Goal: Task Accomplishment & Management: Use online tool/utility

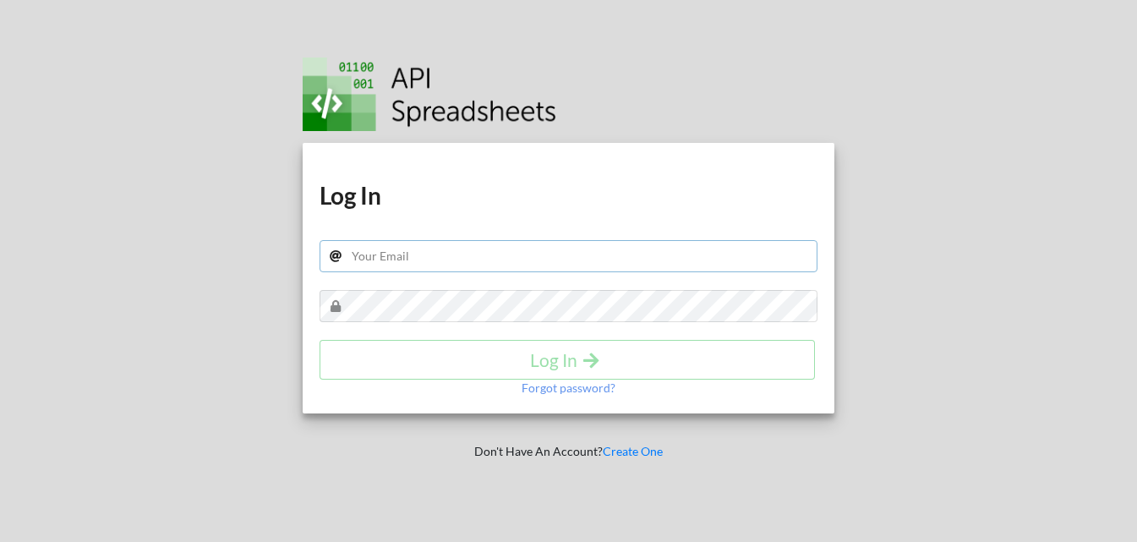
click at [439, 243] on input "text" at bounding box center [568, 256] width 499 height 32
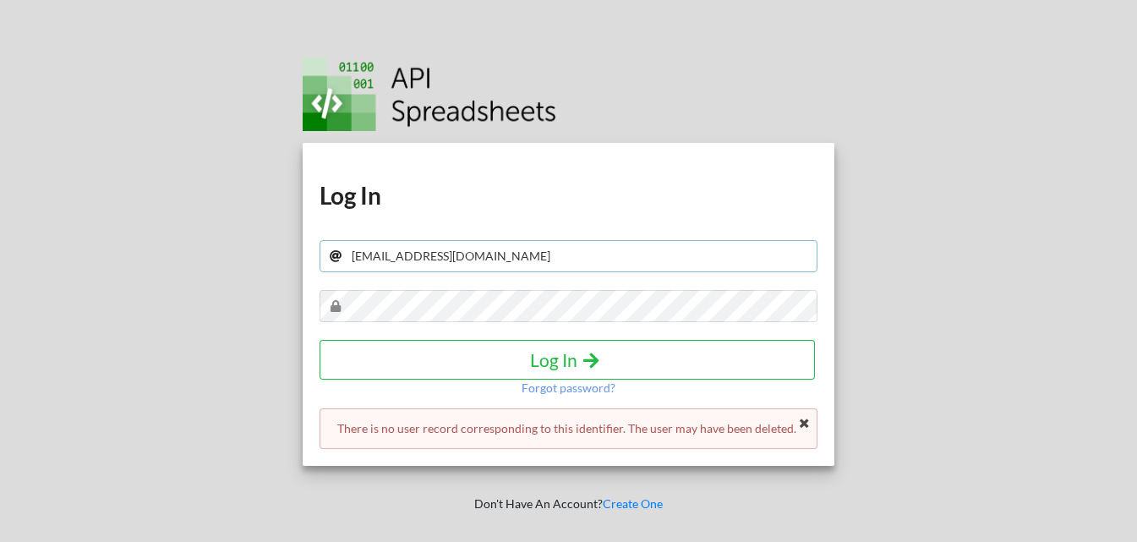
click at [373, 254] on input "rui_ucas-98@hotmail.com" at bounding box center [568, 256] width 499 height 32
type input "rui_lucas-98@hotmail.com"
click at [503, 360] on h4 "Log In" at bounding box center [567, 359] width 460 height 21
click at [503, 363] on h4 "Log In" at bounding box center [567, 359] width 460 height 21
click at [0, 280] on div "Download hidden Download hidden Log In rui_lucas-98@hotmail.com Log In Forgot p…" at bounding box center [568, 271] width 1162 height 542
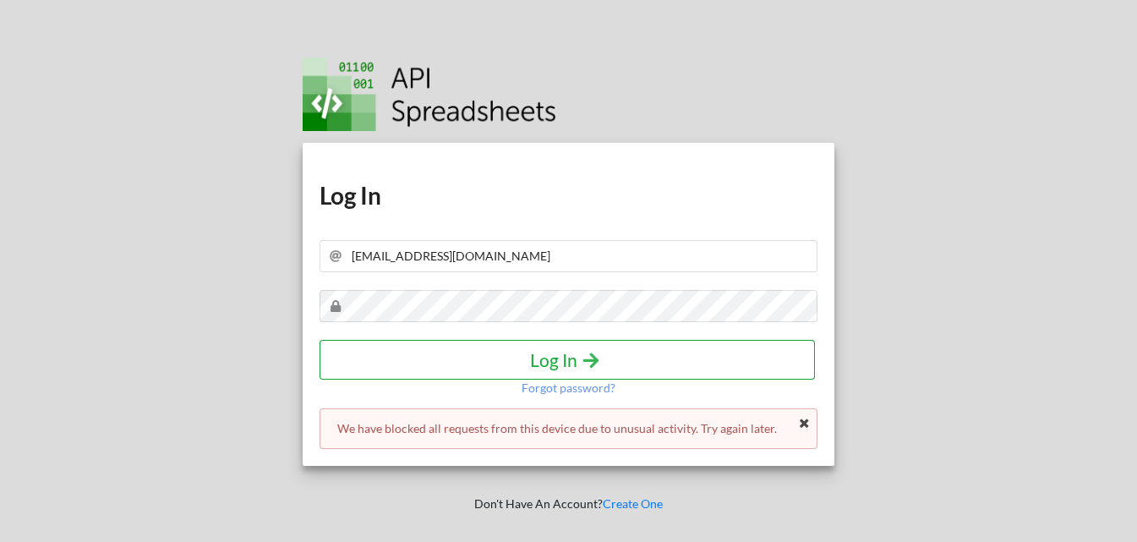
click at [557, 361] on h4 "Log In" at bounding box center [567, 359] width 460 height 21
click at [559, 386] on p "Forgot password?" at bounding box center [568, 387] width 94 height 17
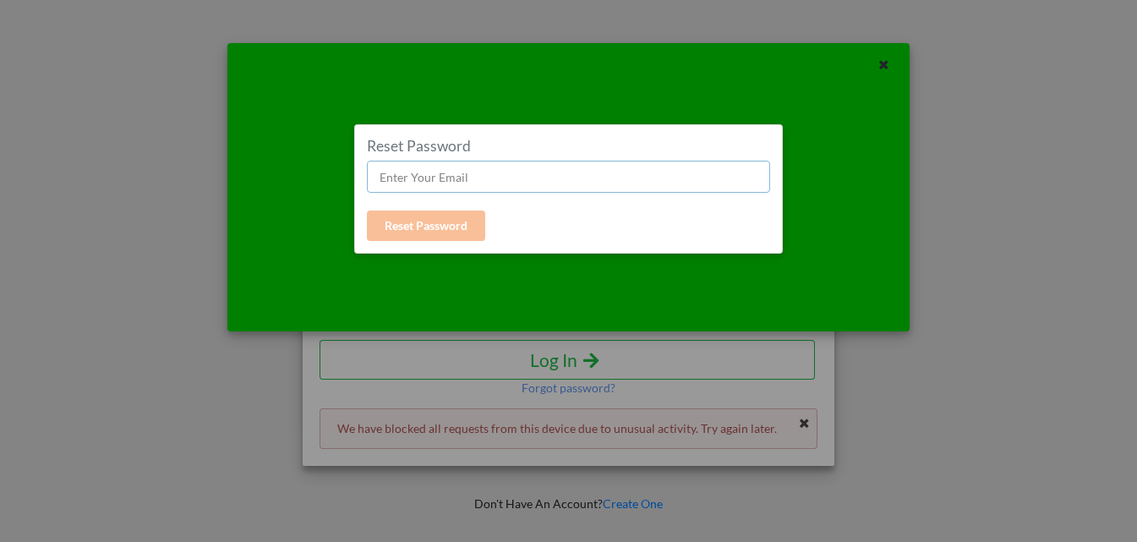
click at [461, 172] on input "text" at bounding box center [568, 177] width 403 height 32
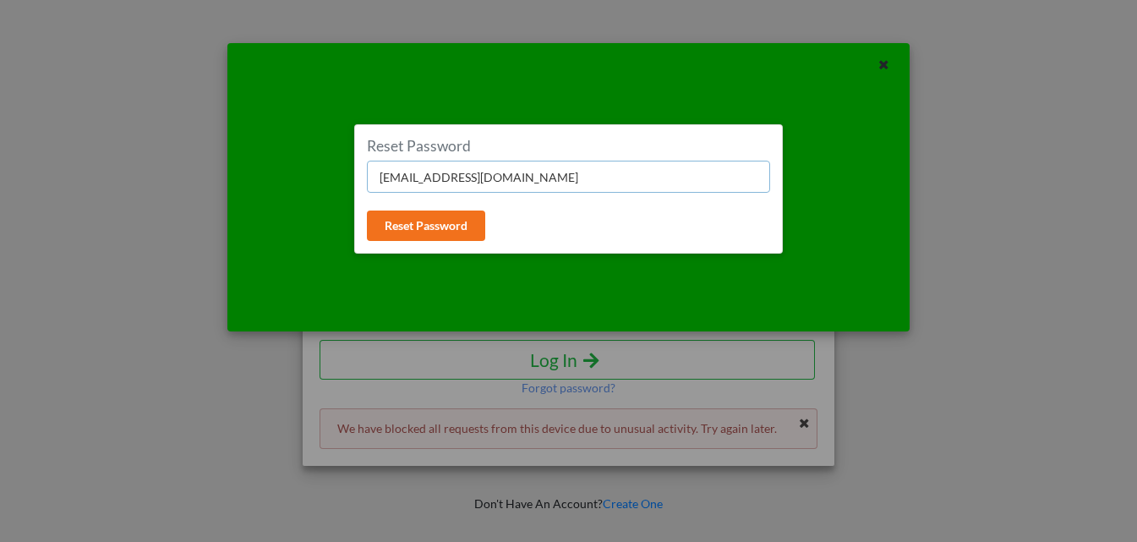
type input "rui_lucas-98@hotmail.com"
click at [462, 231] on button "Reset Password" at bounding box center [426, 225] width 118 height 30
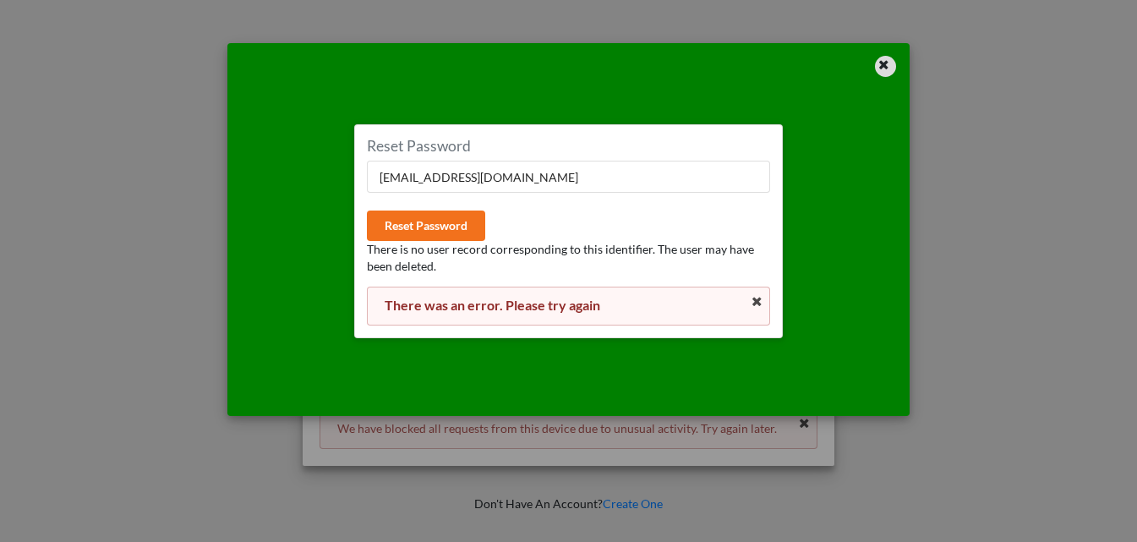
click at [887, 62] on icon at bounding box center [883, 63] width 14 height 12
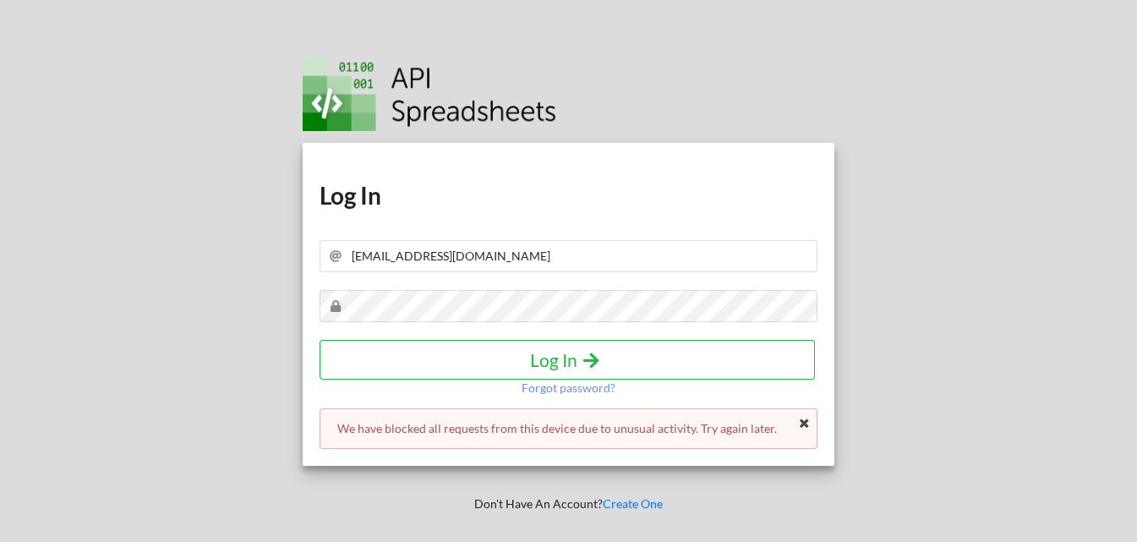
click at [787, 81] on div at bounding box center [575, 92] width 544 height 78
drag, startPoint x: 543, startPoint y: 249, endPoint x: 0, endPoint y: 246, distance: 543.3
click at [0, 246] on div "Download hidden Download hidden Log In rui_lucas-98@hotmail.com Log In Forgot p…" at bounding box center [568, 271] width 1162 height 542
type input "ruilucas.98@hotmail.com"
click at [0, 388] on div "Download hidden Download hidden Log In ruilucas.98@hotmail.com Log In Forgot pa…" at bounding box center [568, 271] width 1162 height 542
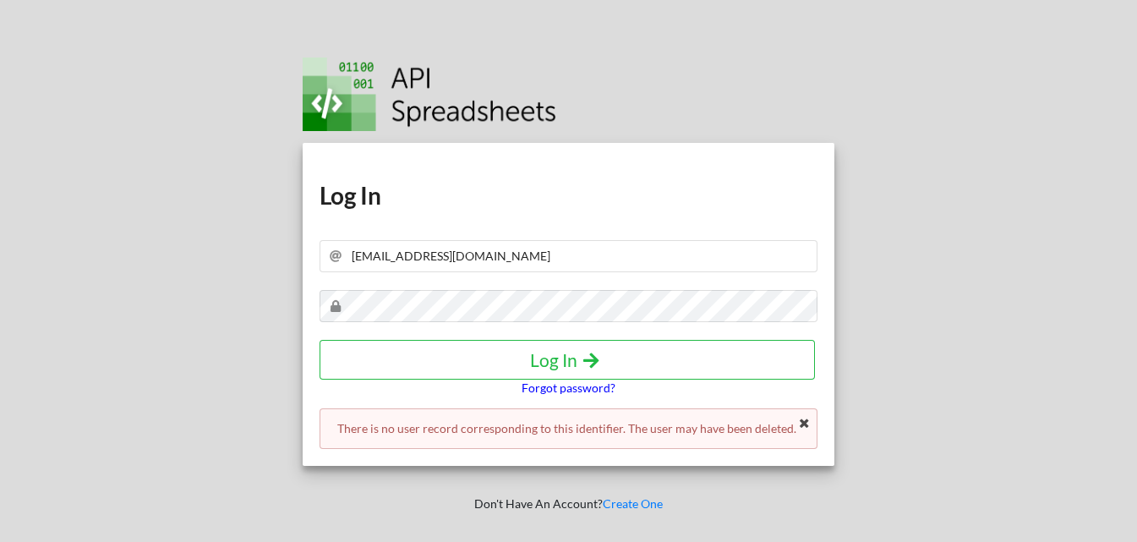
click at [537, 390] on p "Forgot password?" at bounding box center [568, 387] width 94 height 17
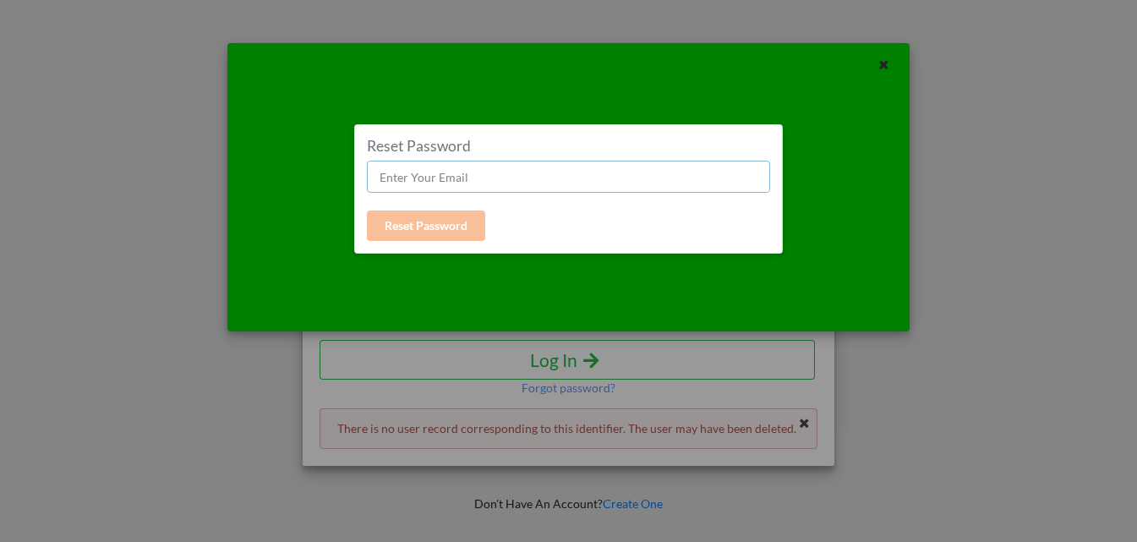
click at [455, 167] on input "text" at bounding box center [568, 177] width 403 height 32
type input "rui_lucas-98@hotmail.com"
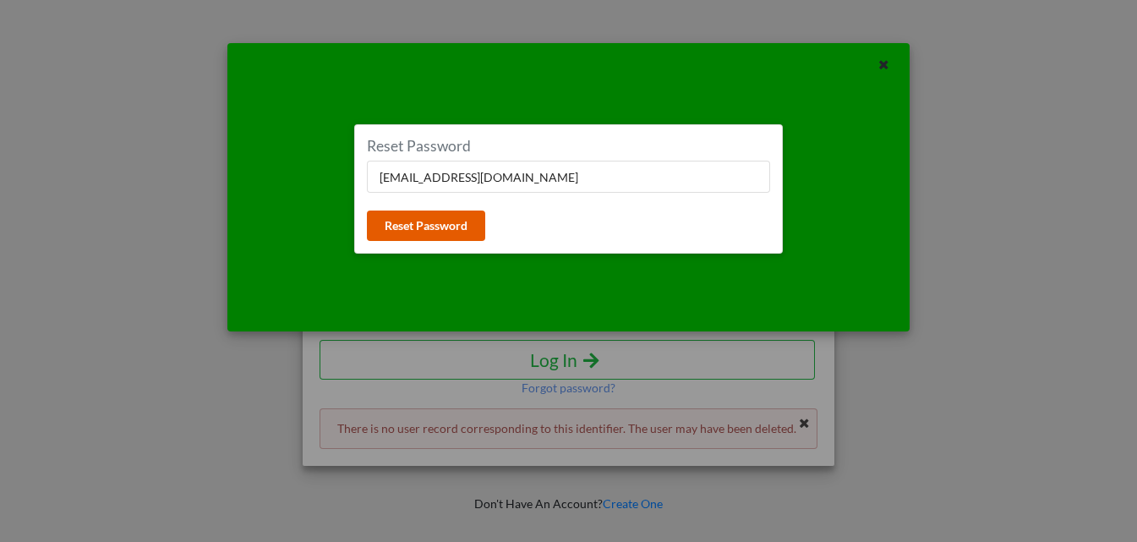
click at [462, 223] on button "Reset Password" at bounding box center [426, 225] width 118 height 30
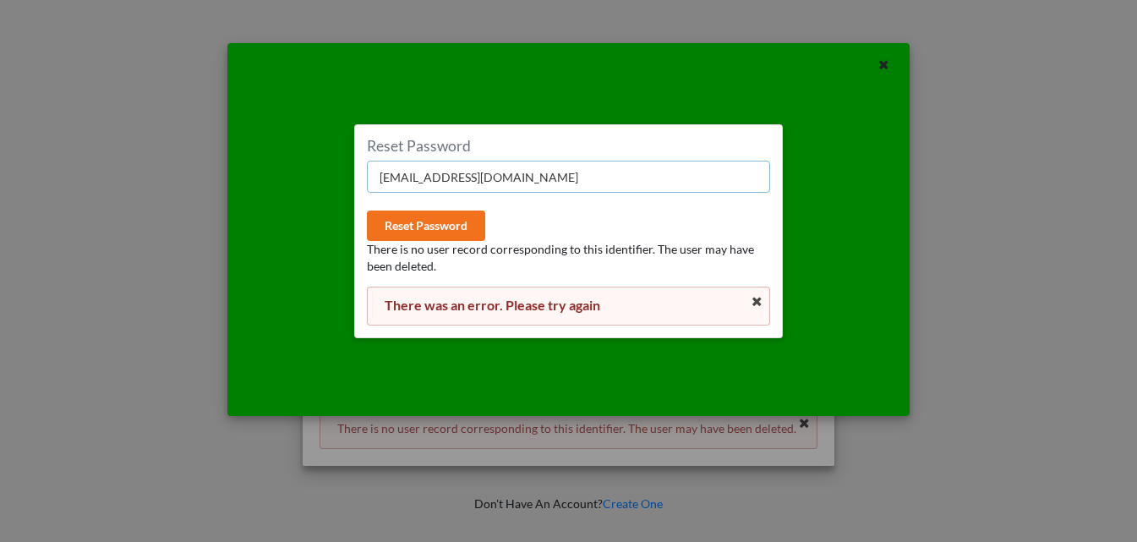
drag, startPoint x: 548, startPoint y: 174, endPoint x: 0, endPoint y: 172, distance: 547.6
click at [0, 172] on div "Reset Password rui_lucas-98@hotmail.com Reset Password There is no user record …" at bounding box center [568, 271] width 1137 height 542
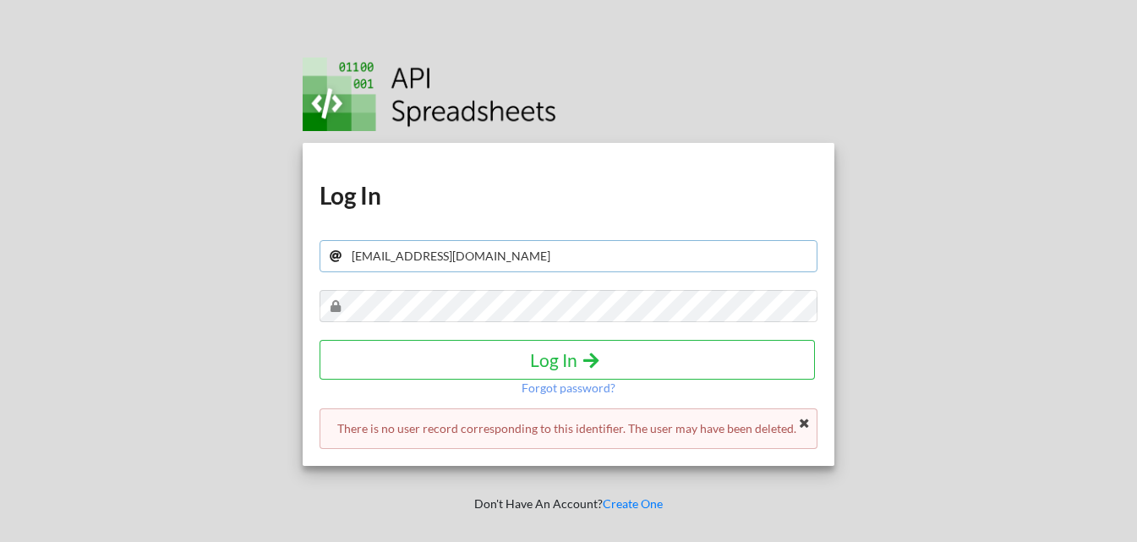
drag, startPoint x: 537, startPoint y: 249, endPoint x: 418, endPoint y: 256, distance: 119.3
click at [418, 256] on input "ruilucas.98@hotmail.com" at bounding box center [568, 256] width 499 height 32
drag, startPoint x: 477, startPoint y: 256, endPoint x: 0, endPoint y: 253, distance: 477.4
click at [0, 253] on div "Download hidden Download hidden Log In ruilucas.98@gmail.com Log In Forgot pass…" at bounding box center [568, 271] width 1162 height 542
type input "ruilucas.98@gmail.com"
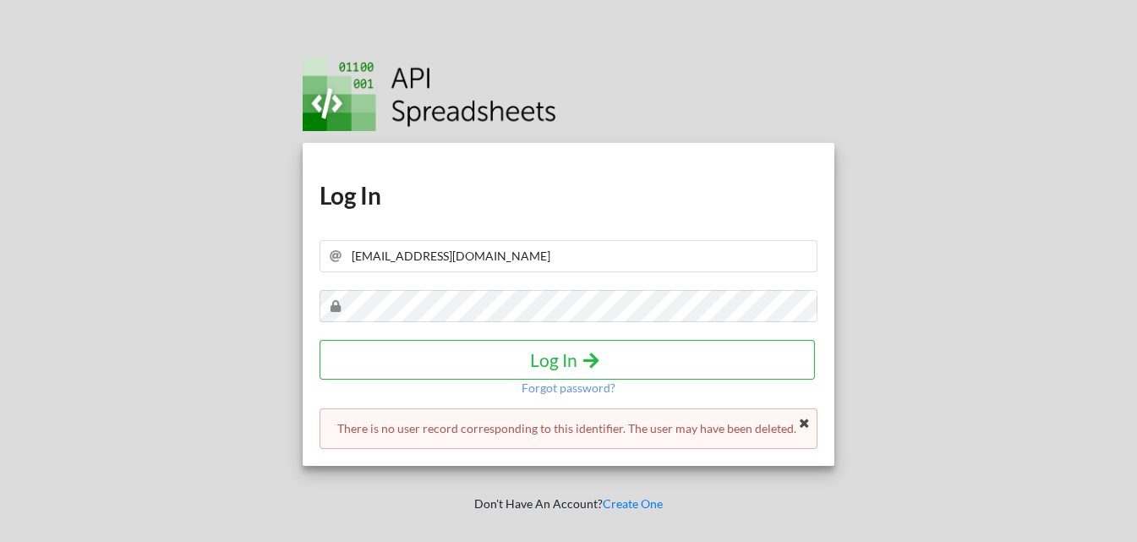
click at [956, 336] on div at bounding box center [1004, 271] width 291 height 542
click at [959, 368] on div at bounding box center [1004, 271] width 291 height 542
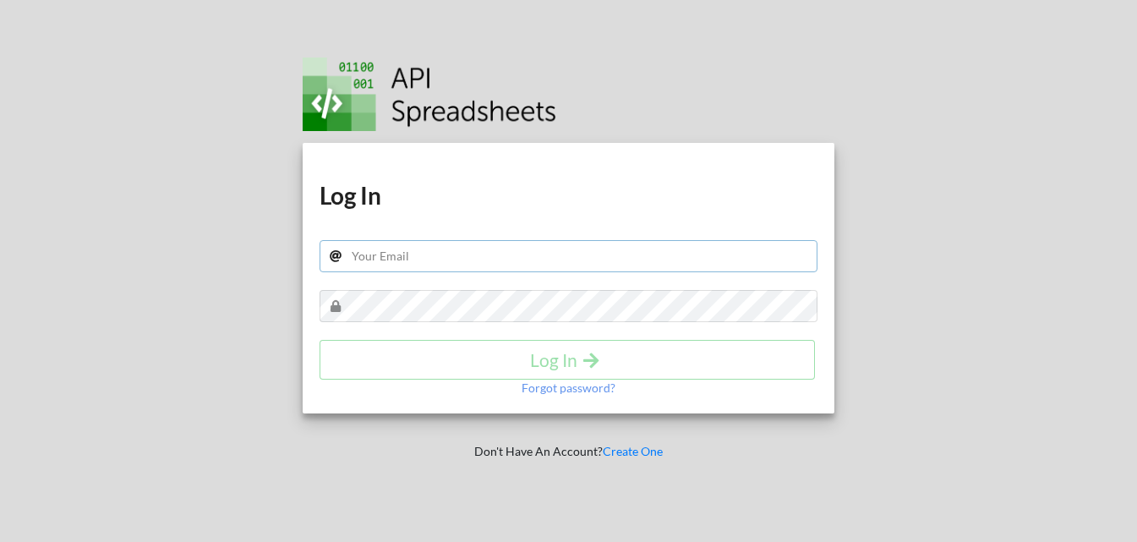
click at [444, 259] on input "text" at bounding box center [568, 256] width 499 height 32
paste input "[EMAIL_ADDRESS][DOMAIN_NAME]"
type input "[EMAIL_ADDRESS][DOMAIN_NAME]"
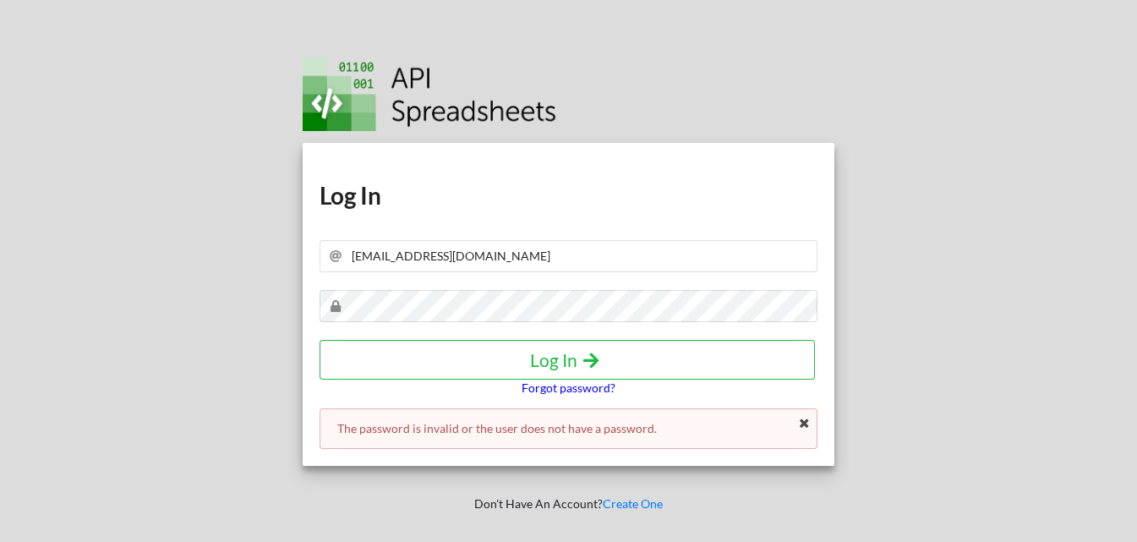
click at [612, 385] on p "Forgot password?" at bounding box center [568, 387] width 94 height 17
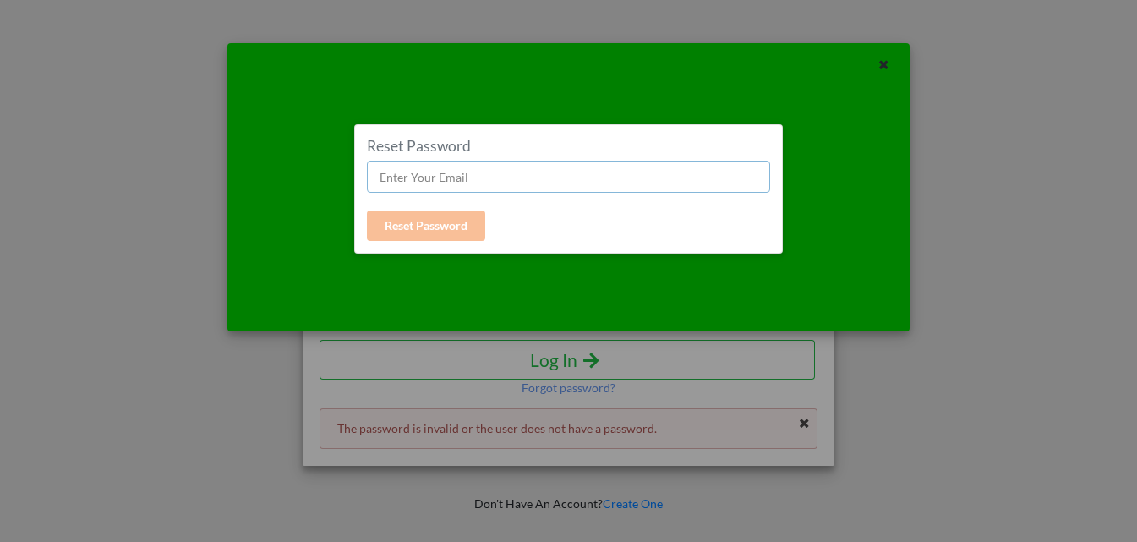
drag, startPoint x: 491, startPoint y: 176, endPoint x: 468, endPoint y: 191, distance: 27.4
click at [491, 176] on input "text" at bounding box center [568, 177] width 403 height 32
paste input "[EMAIL_ADDRESS][DOMAIN_NAME]"
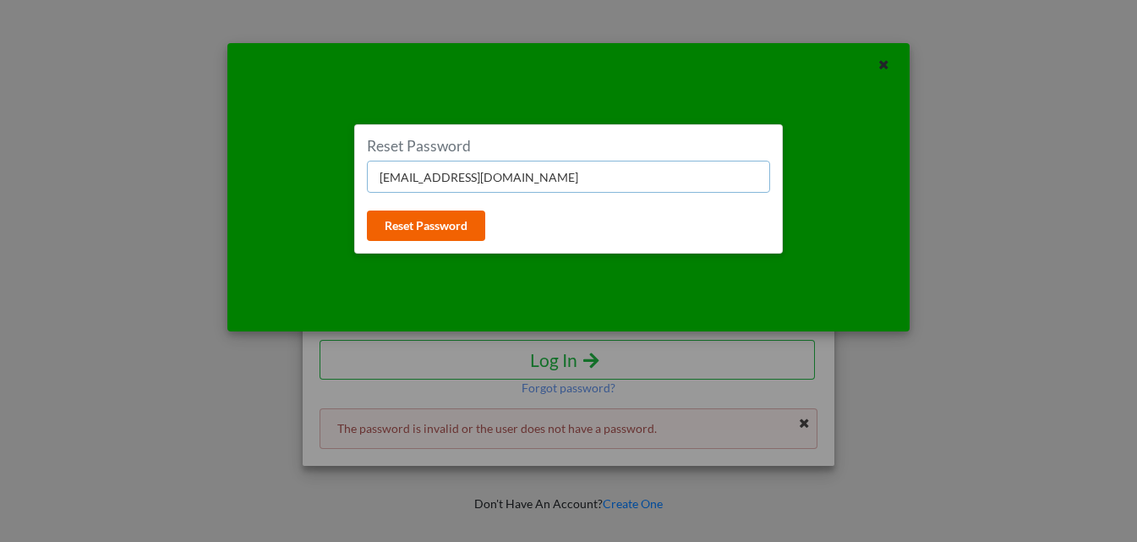
type input "ruilucas.98@gmail.com"
click at [418, 221] on button "Reset Password" at bounding box center [426, 225] width 118 height 30
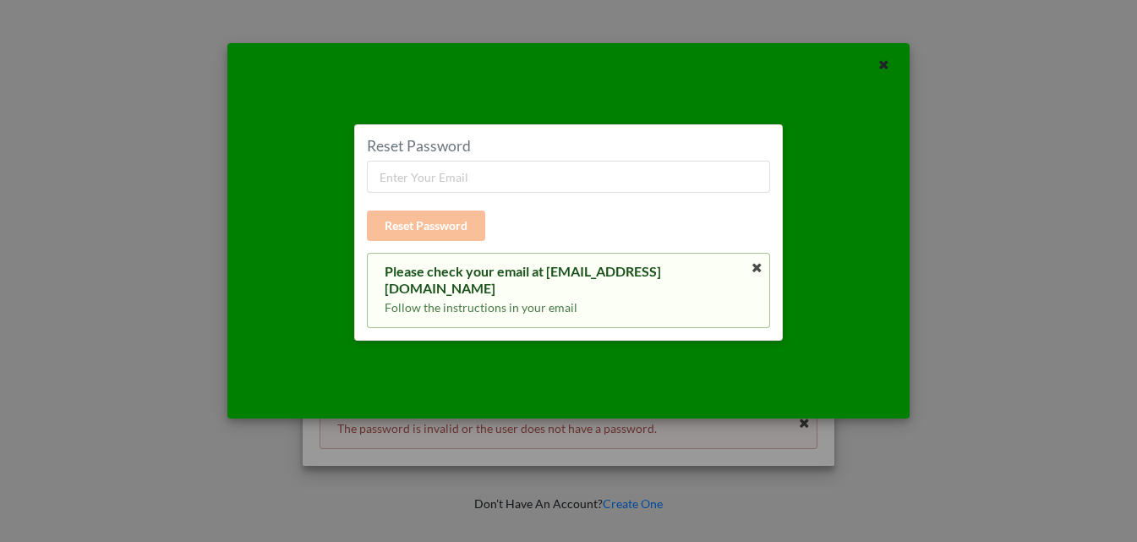
click at [897, 56] on div at bounding box center [880, 66] width 57 height 21
click at [886, 61] on icon at bounding box center [883, 63] width 14 height 12
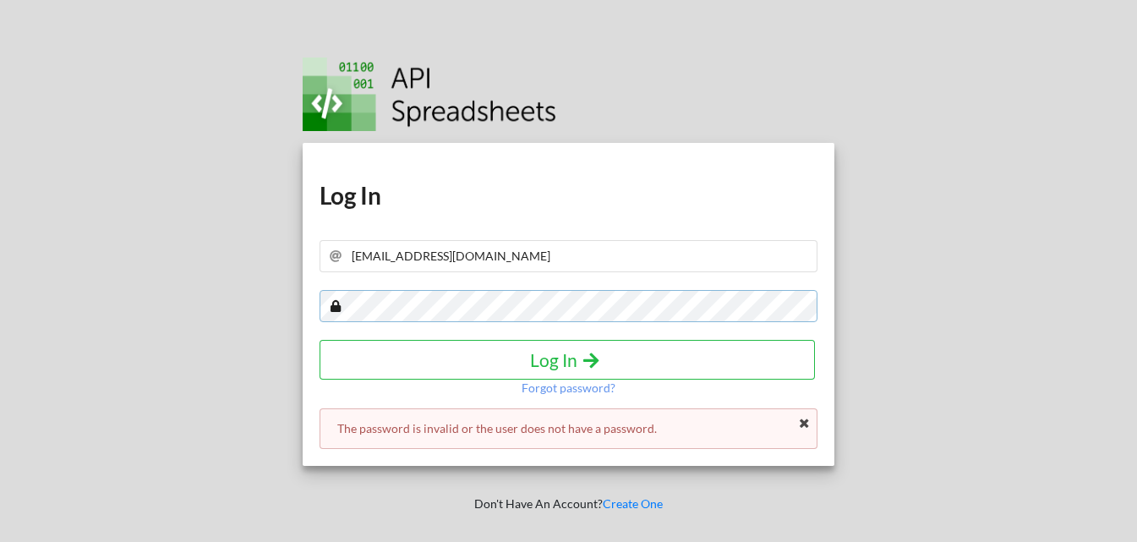
click at [0, 332] on div "Download hidden Download hidden Log In [EMAIL_ADDRESS][DOMAIN_NAME] Log In Forg…" at bounding box center [568, 271] width 1162 height 542
click at [0, 322] on div "Download hidden Download hidden Log In [EMAIL_ADDRESS][DOMAIN_NAME] Log In Forg…" at bounding box center [568, 271] width 1162 height 542
click at [673, 369] on h4 "Log In" at bounding box center [567, 359] width 460 height 21
click at [0, 379] on div "Download hidden Download hidden Log In [EMAIL_ADDRESS][DOMAIN_NAME] Log In Forg…" at bounding box center [568, 271] width 1162 height 542
click at [535, 360] on h4 "Log In" at bounding box center [567, 359] width 460 height 21
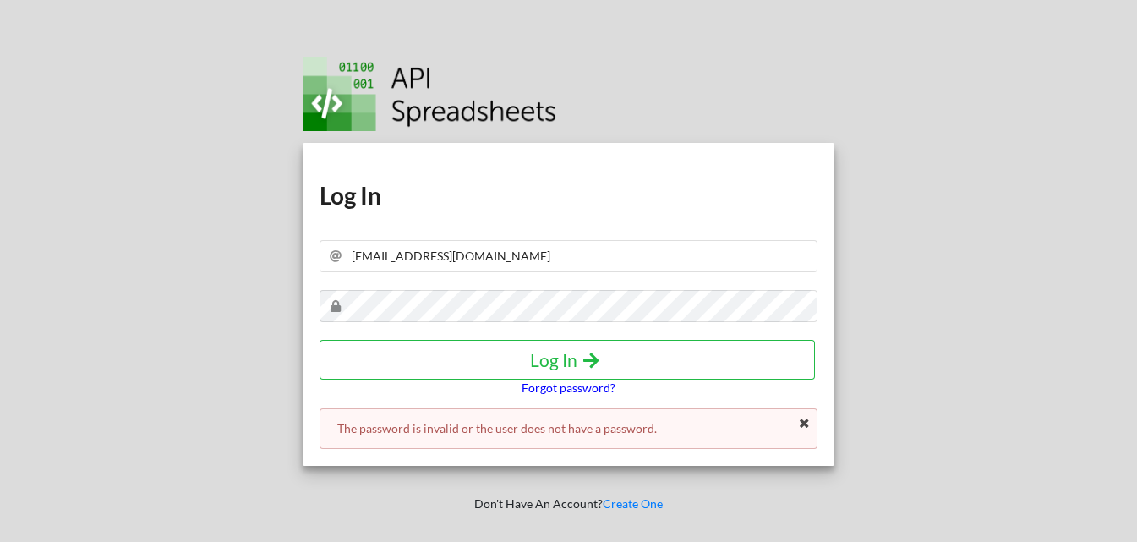
click at [537, 385] on p "Forgot password?" at bounding box center [568, 387] width 94 height 17
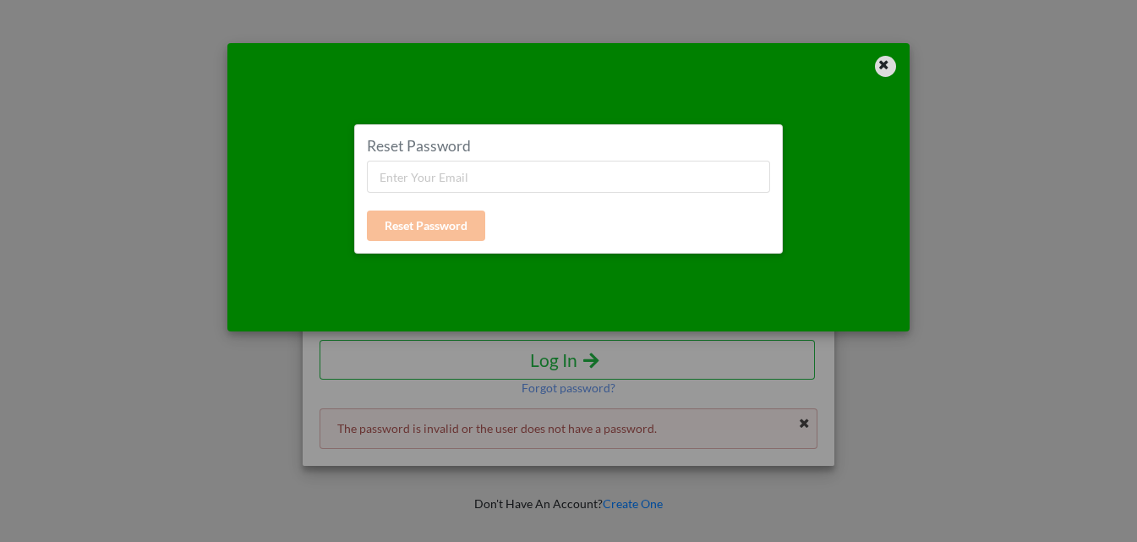
click at [888, 63] on icon at bounding box center [883, 63] width 14 height 12
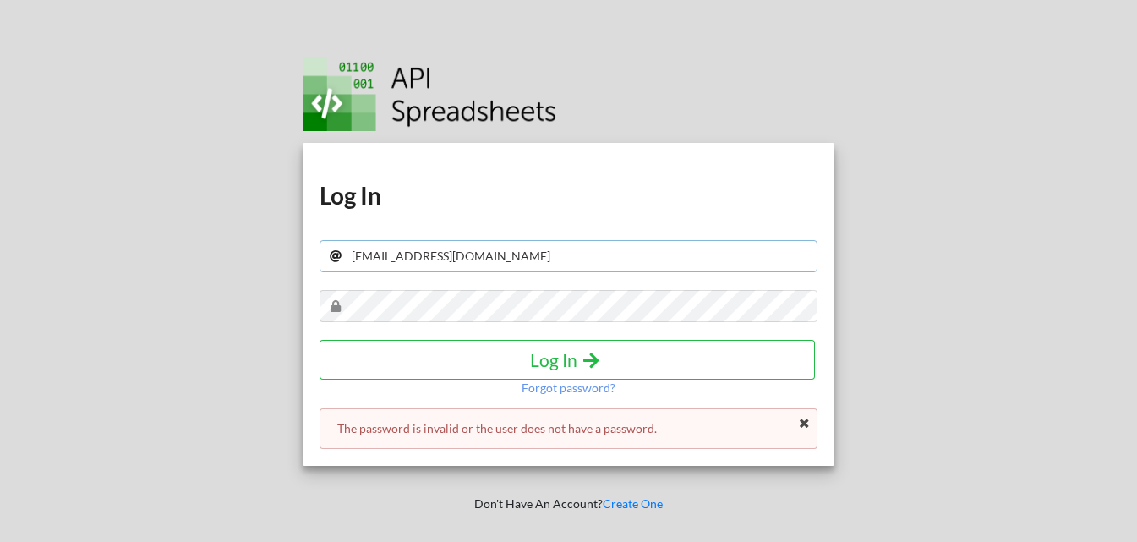
drag, startPoint x: 477, startPoint y: 250, endPoint x: 123, endPoint y: 284, distance: 356.5
click at [0, 266] on div "Download hidden Download hidden Log In ruilucas.98@gmail.com Log In Forgot pass…" at bounding box center [568, 271] width 1162 height 542
click at [663, 359] on h4 "Log In" at bounding box center [567, 359] width 460 height 21
click at [597, 390] on p "Forgot password?" at bounding box center [568, 387] width 94 height 17
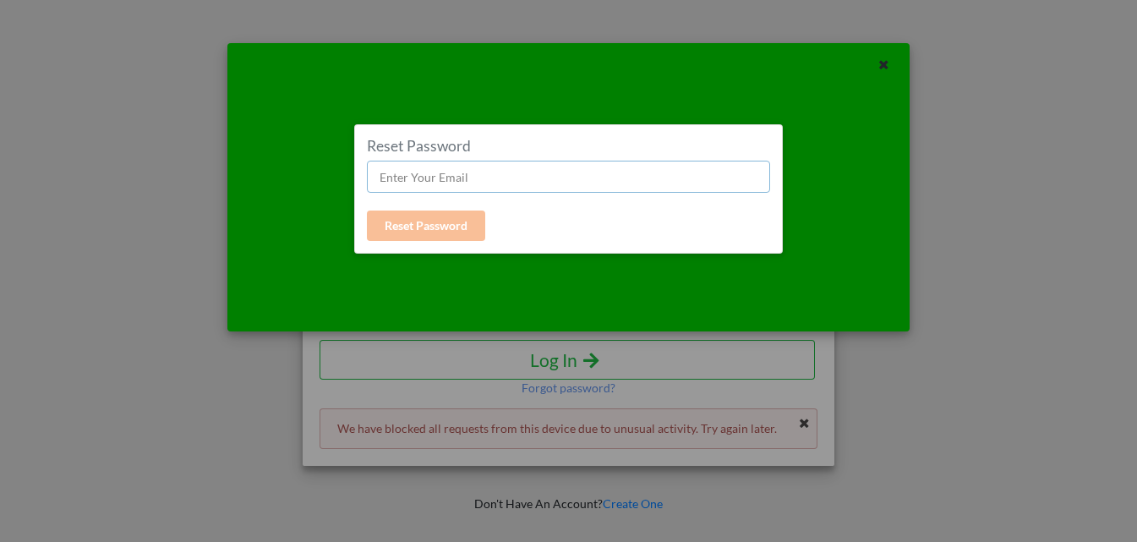
drag, startPoint x: 511, startPoint y: 175, endPoint x: 475, endPoint y: 189, distance: 39.1
click at [511, 175] on input "text" at bounding box center [568, 177] width 403 height 32
paste input "ruilucas.98@gmail.com"
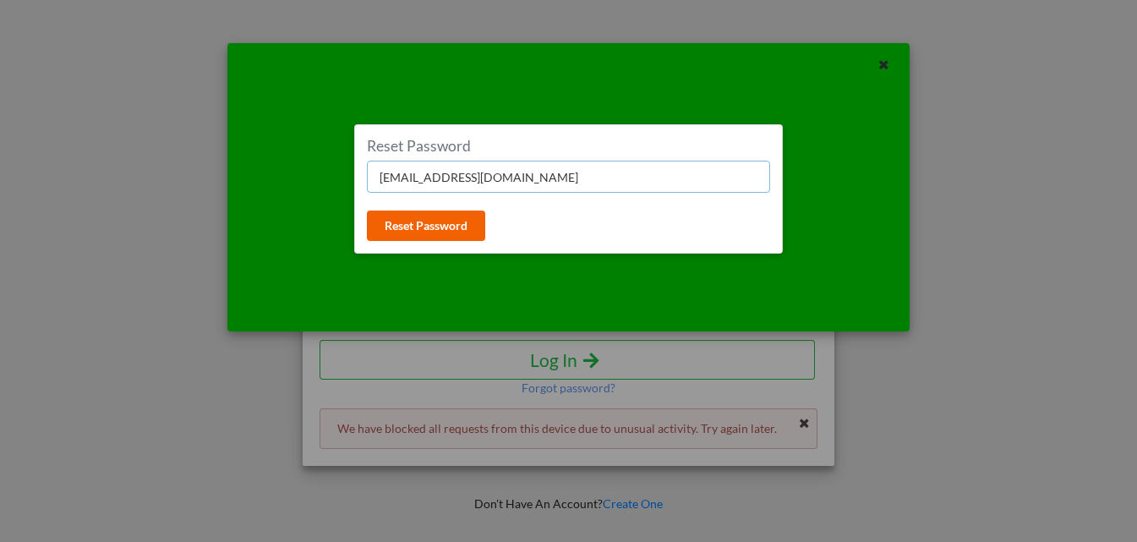
type input "ruilucas.98@gmail.com"
click at [414, 220] on button "Reset Password" at bounding box center [426, 225] width 118 height 30
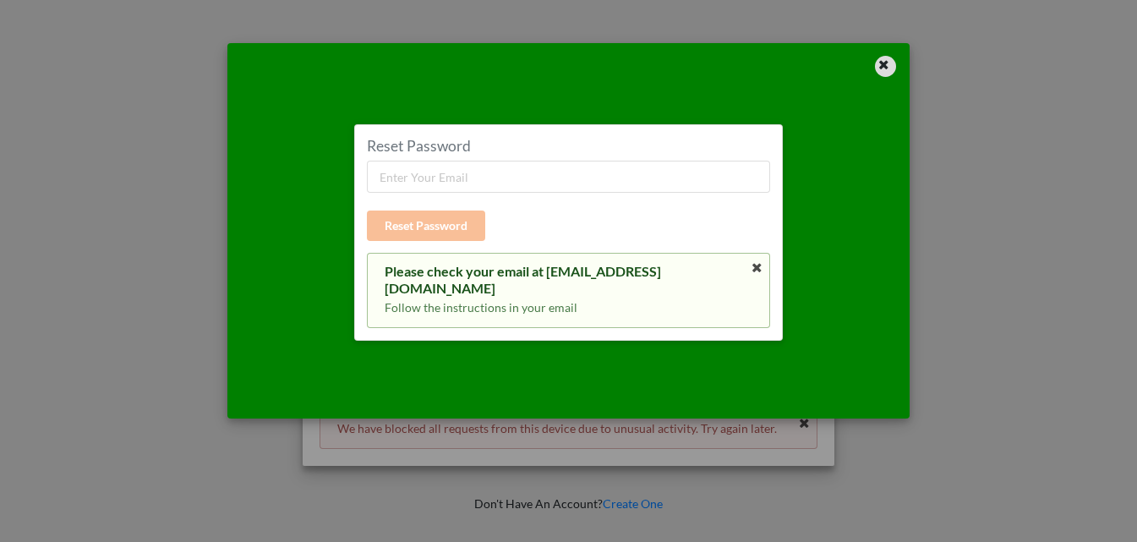
click at [891, 68] on div at bounding box center [885, 66] width 21 height 21
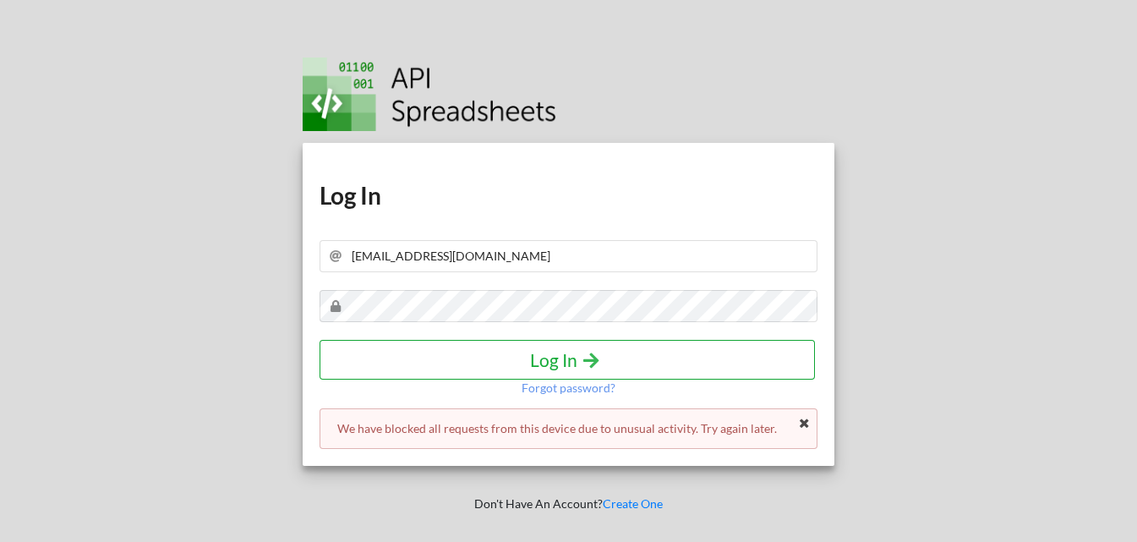
click at [570, 351] on h4 "Log In" at bounding box center [567, 359] width 460 height 21
click at [0, 240] on div "Download hidden Download hidden Log In ruilucas.98@gmail.com Log In Forgot pass…" at bounding box center [568, 271] width 1162 height 542
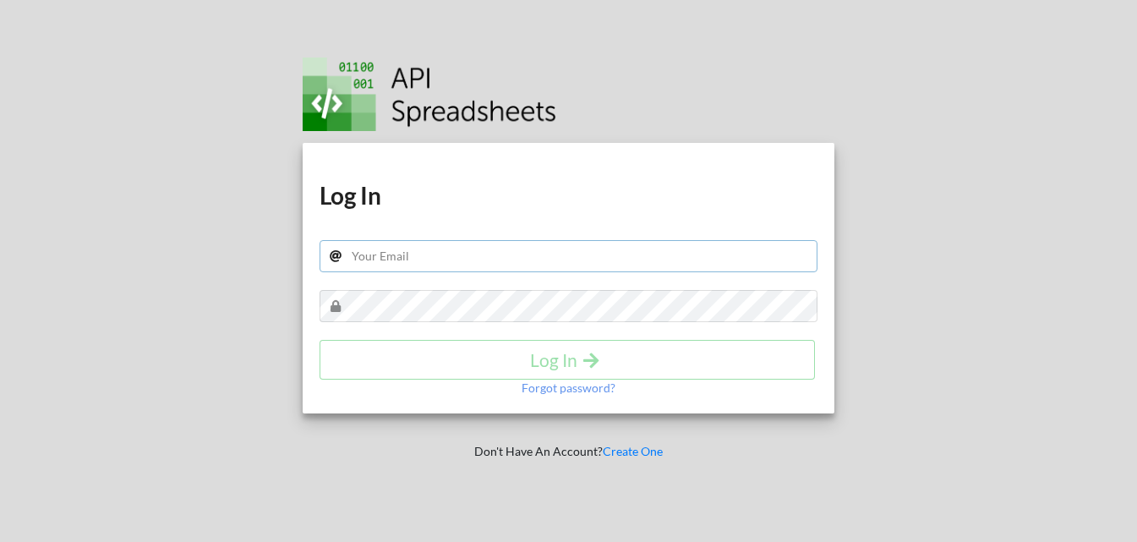
click at [390, 264] on input "text" at bounding box center [568, 256] width 499 height 32
paste input "[EMAIL_ADDRESS][DOMAIN_NAME]"
type input "[EMAIL_ADDRESS][DOMAIN_NAME]"
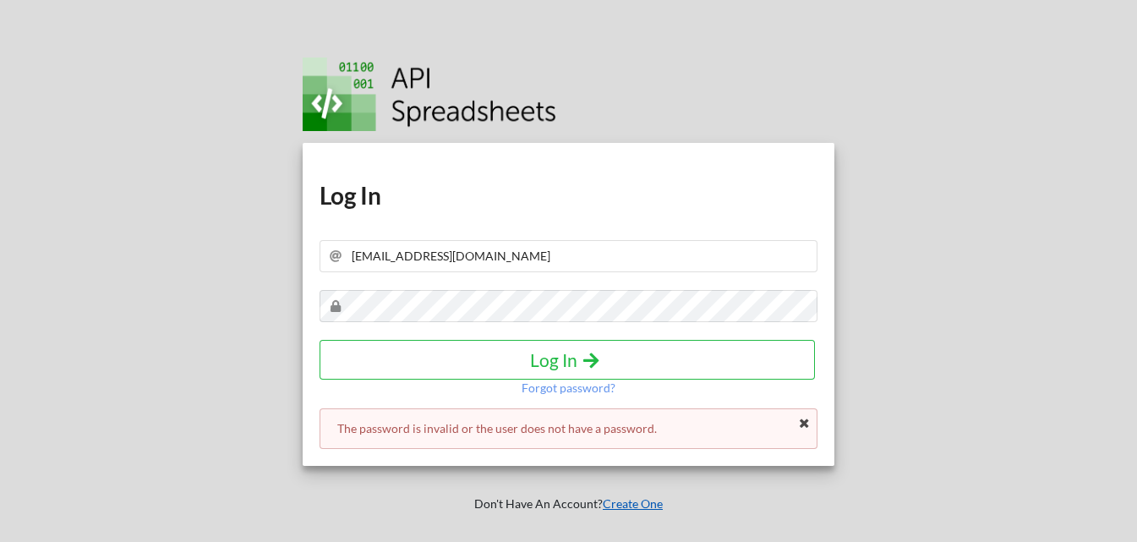
click at [640, 501] on link "Create One" at bounding box center [632, 503] width 60 height 14
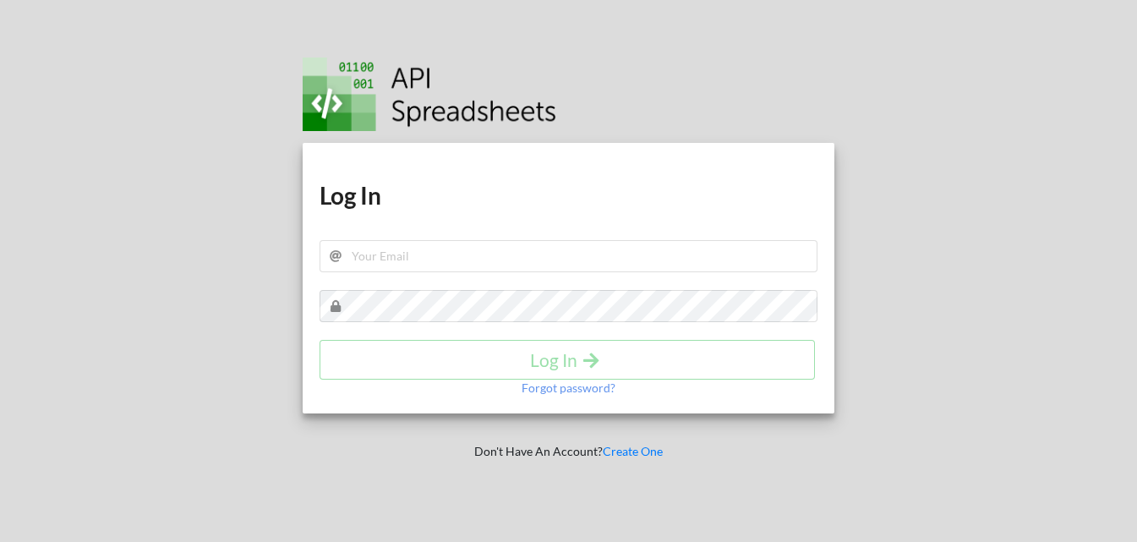
click at [396, 89] on img at bounding box center [429, 94] width 253 height 74
click at [397, 257] on input "text" at bounding box center [568, 256] width 499 height 32
type input "[EMAIL_ADDRESS][DOMAIN_NAME]"
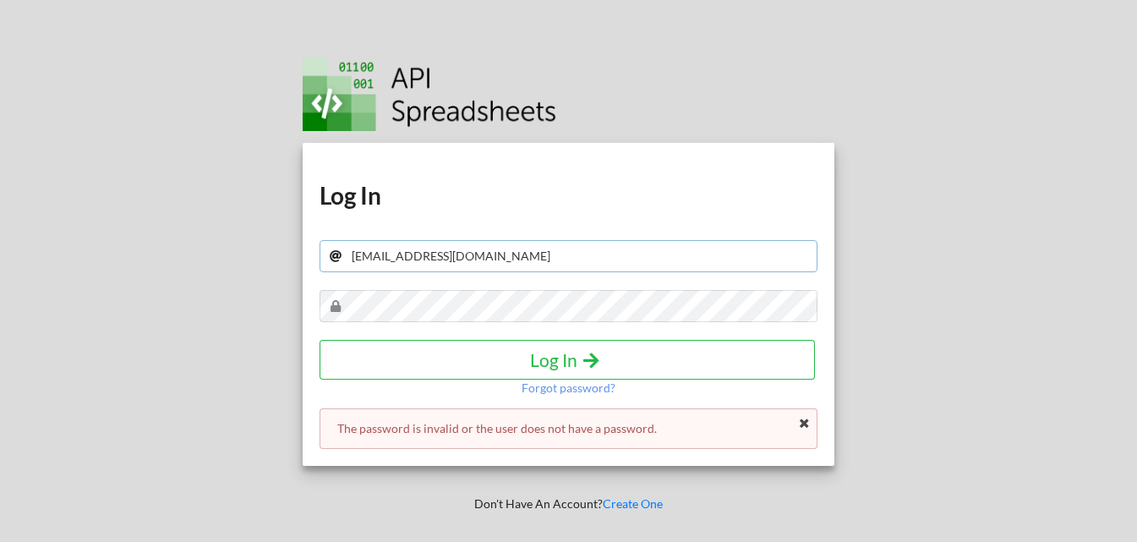
drag, startPoint x: 499, startPoint y: 240, endPoint x: 0, endPoint y: 299, distance: 502.0
click at [0, 299] on div "Download hidden Download hidden Log In ruilucas.98@gmail.com Log In Forgot pass…" at bounding box center [568, 271] width 1162 height 542
click at [579, 389] on p "Forgot password?" at bounding box center [568, 387] width 94 height 17
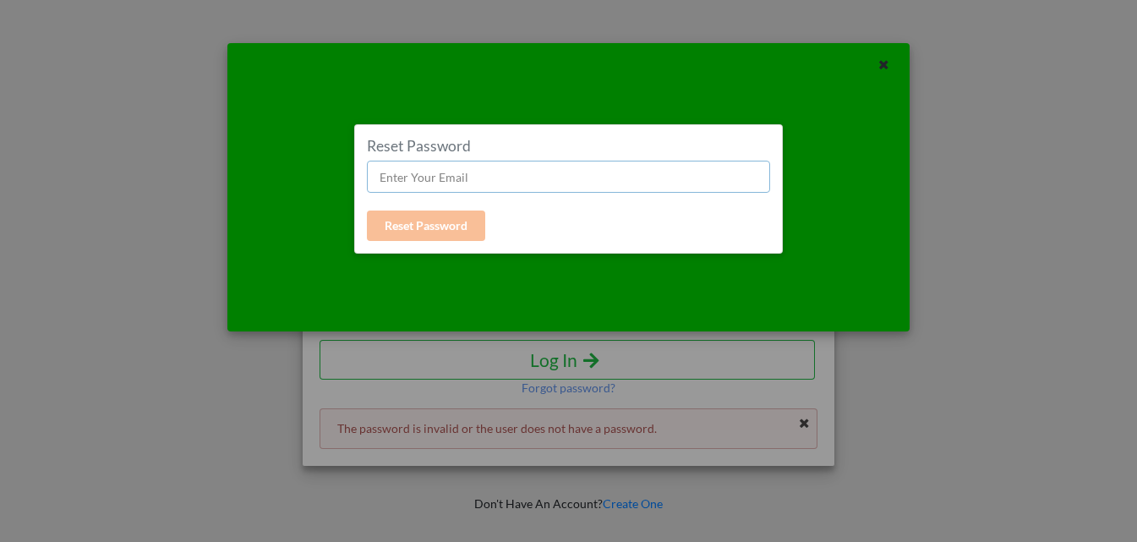
click at [482, 176] on input "text" at bounding box center [568, 177] width 403 height 32
paste input "ruilucas.98@gmail.com"
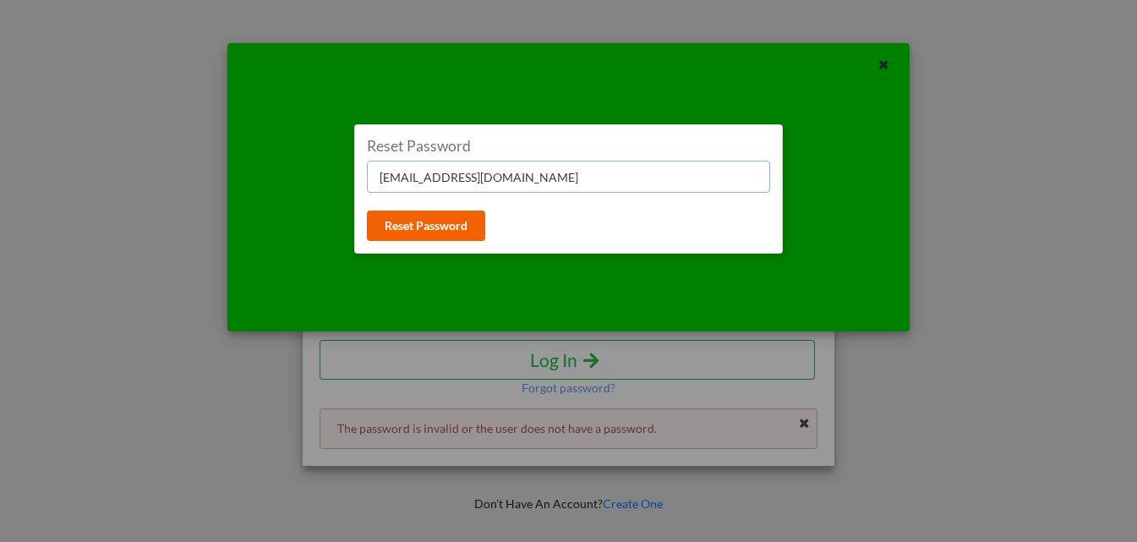
type input "ruilucas.98@gmail.com"
click at [412, 223] on button "Reset Password" at bounding box center [426, 225] width 118 height 30
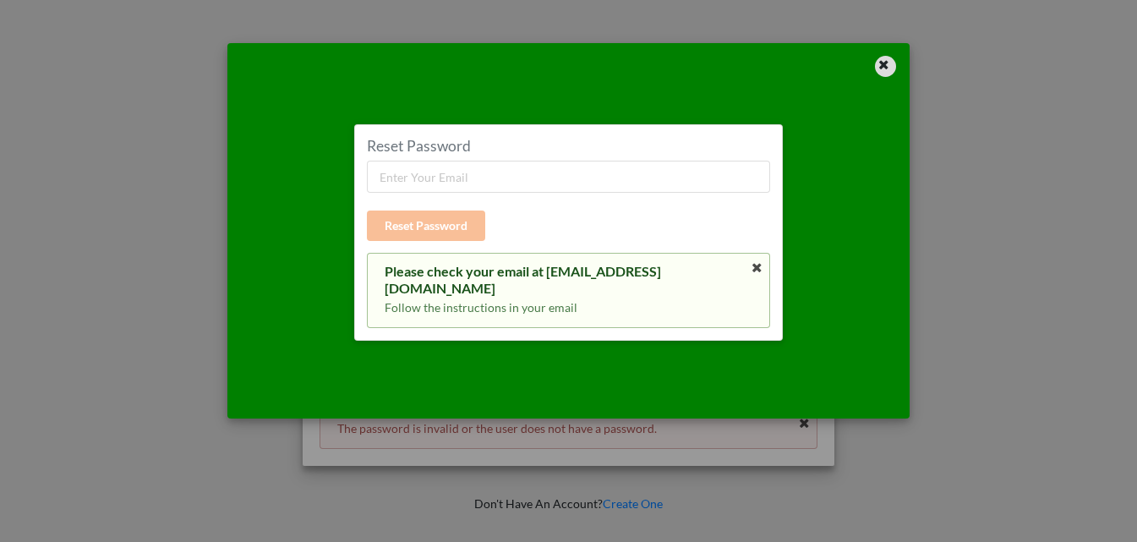
click at [895, 62] on div at bounding box center [885, 66] width 21 height 21
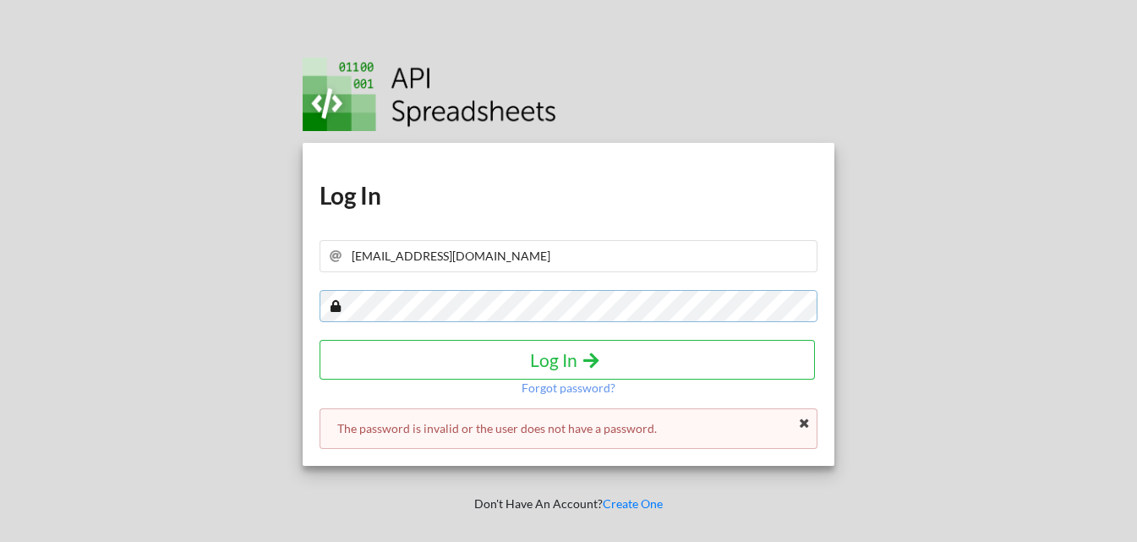
click at [0, 301] on div "Download hidden Download hidden Log In ruilucas.98@gmail.com Log In Forgot pass…" at bounding box center [568, 271] width 1162 height 542
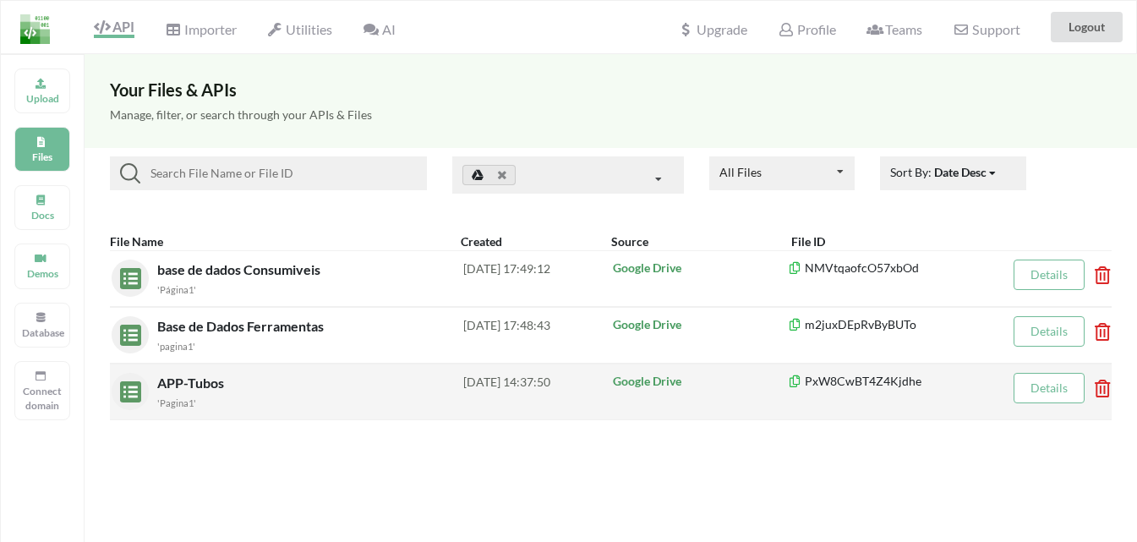
click at [291, 393] on div "'Pagina1'" at bounding box center [310, 402] width 306 height 18
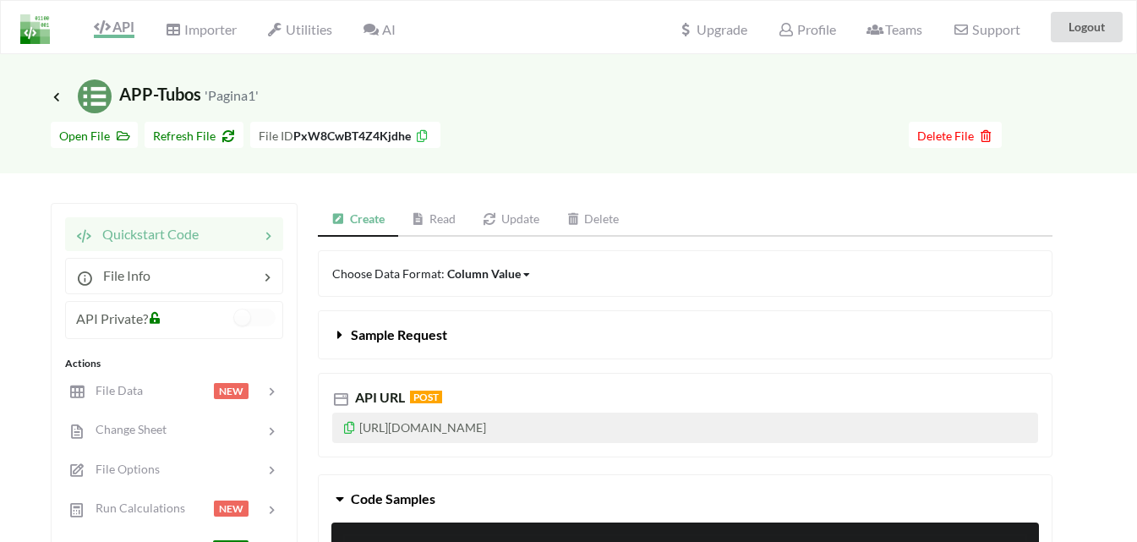
click at [163, 90] on span "Icon Link APP-Tubos 'Pagina1'" at bounding box center [155, 94] width 208 height 20
click at [225, 95] on small "'Pagina1'" at bounding box center [231, 95] width 54 height 16
drag, startPoint x: 253, startPoint y: 98, endPoint x: 242, endPoint y: 101, distance: 11.5
click at [252, 99] on small "'Pagina1'" at bounding box center [231, 95] width 54 height 16
click at [940, 139] on span "Delete File" at bounding box center [955, 135] width 76 height 14
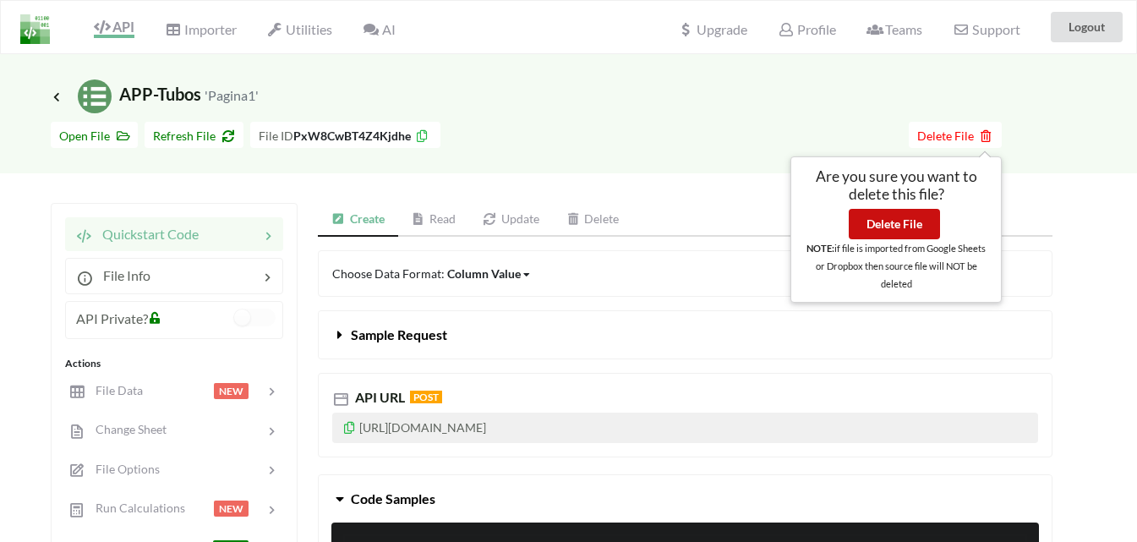
click at [885, 224] on button "Delete File" at bounding box center [893, 224] width 91 height 30
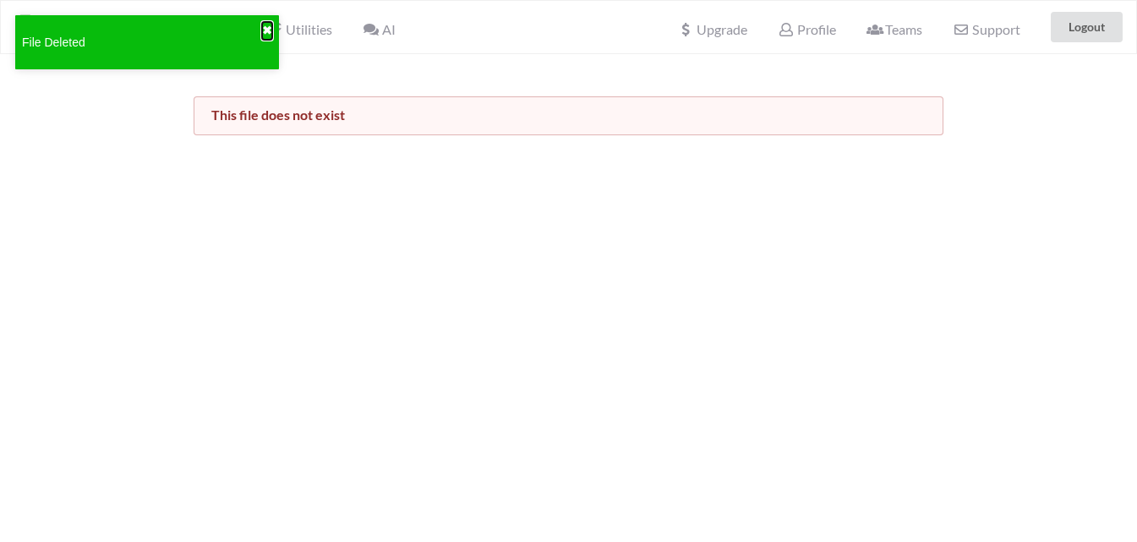
click at [264, 30] on button "✖" at bounding box center [267, 31] width 10 height 18
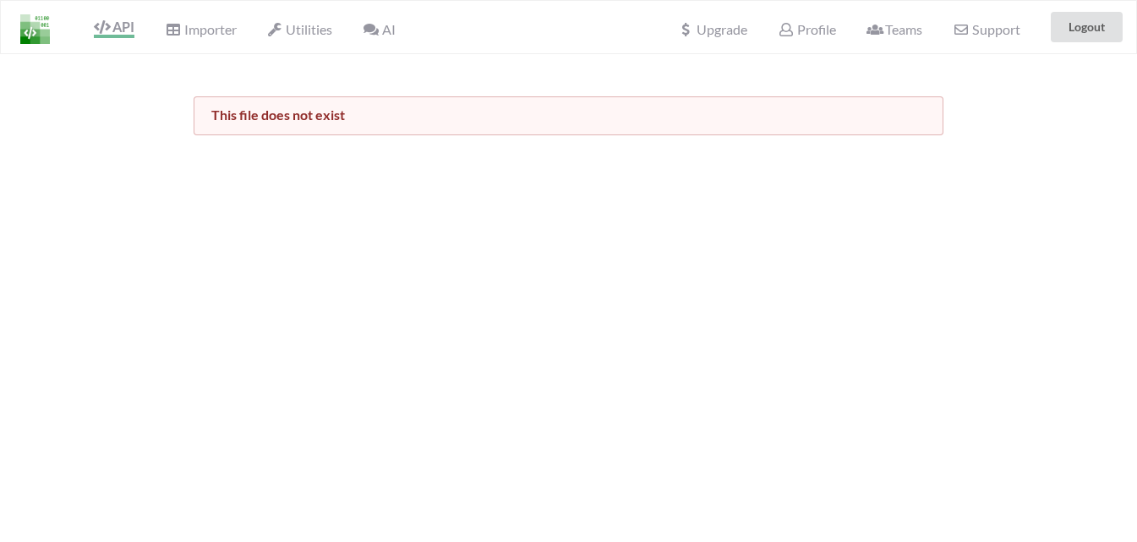
click at [42, 27] on img at bounding box center [35, 29] width 30 height 30
click at [109, 30] on icon at bounding box center [102, 27] width 16 height 14
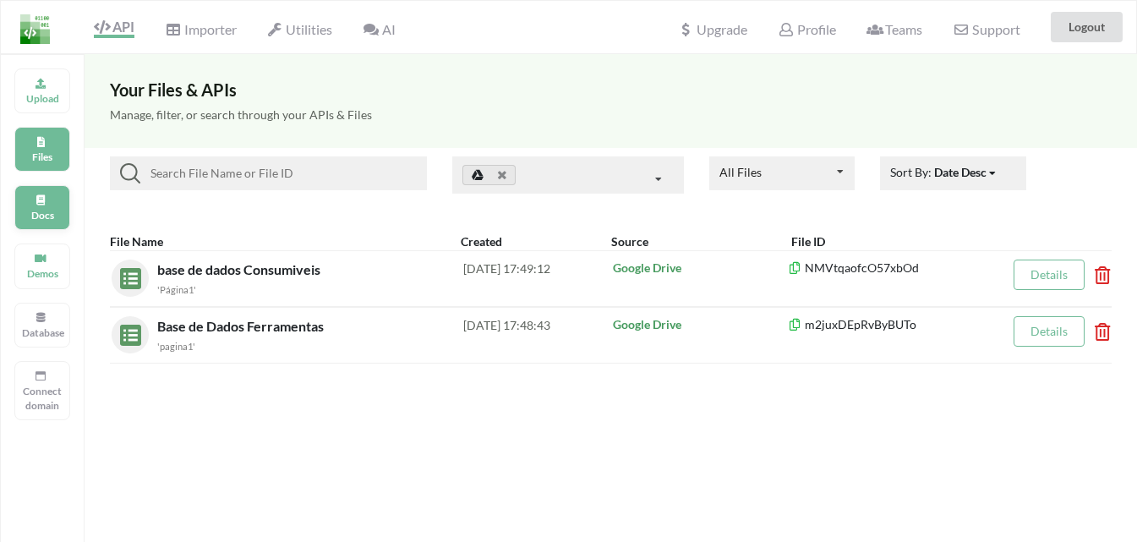
click at [48, 205] on div "Docs" at bounding box center [42, 207] width 56 height 45
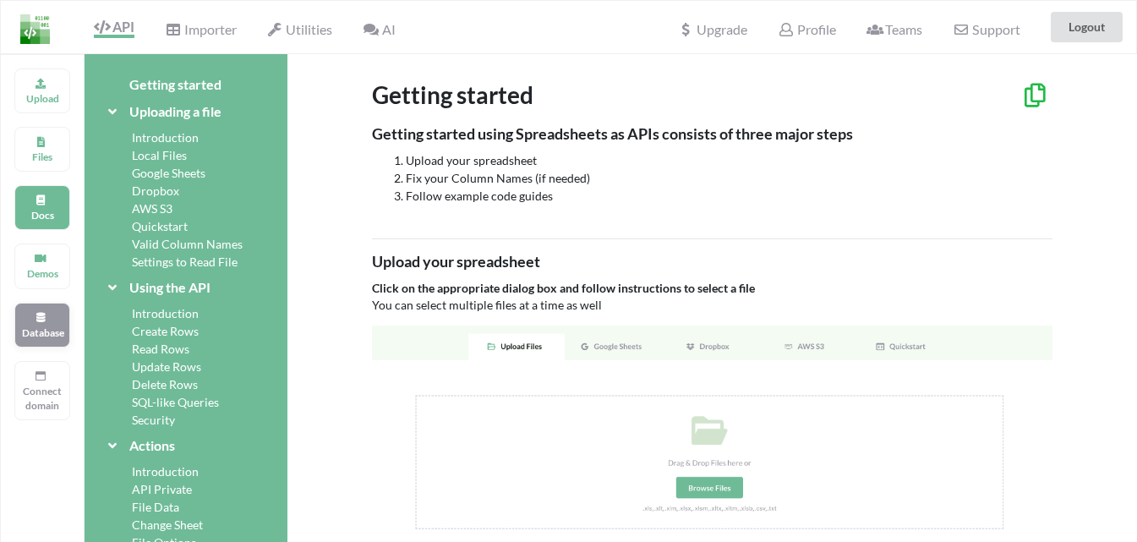
click at [57, 324] on div "Database" at bounding box center [42, 325] width 56 height 45
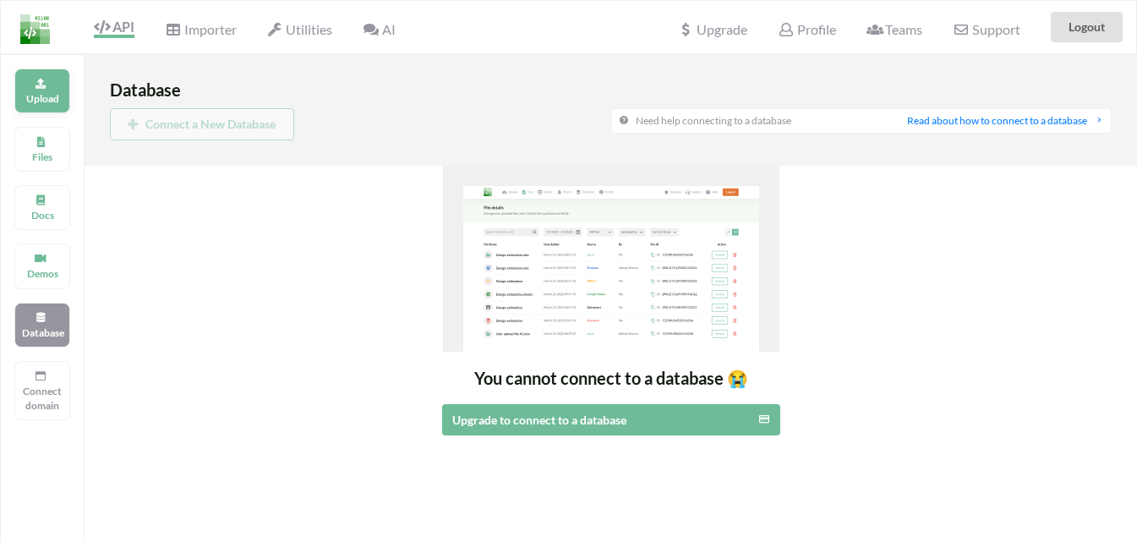
click at [53, 90] on div "Upload" at bounding box center [42, 90] width 56 height 45
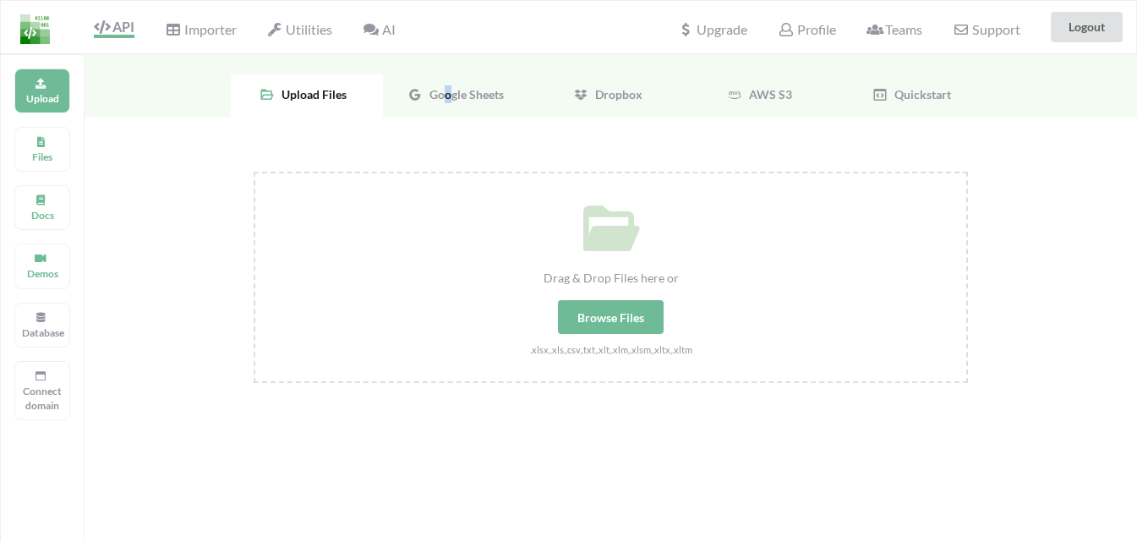
click at [447, 87] on span "Google Sheets" at bounding box center [462, 94] width 81 height 14
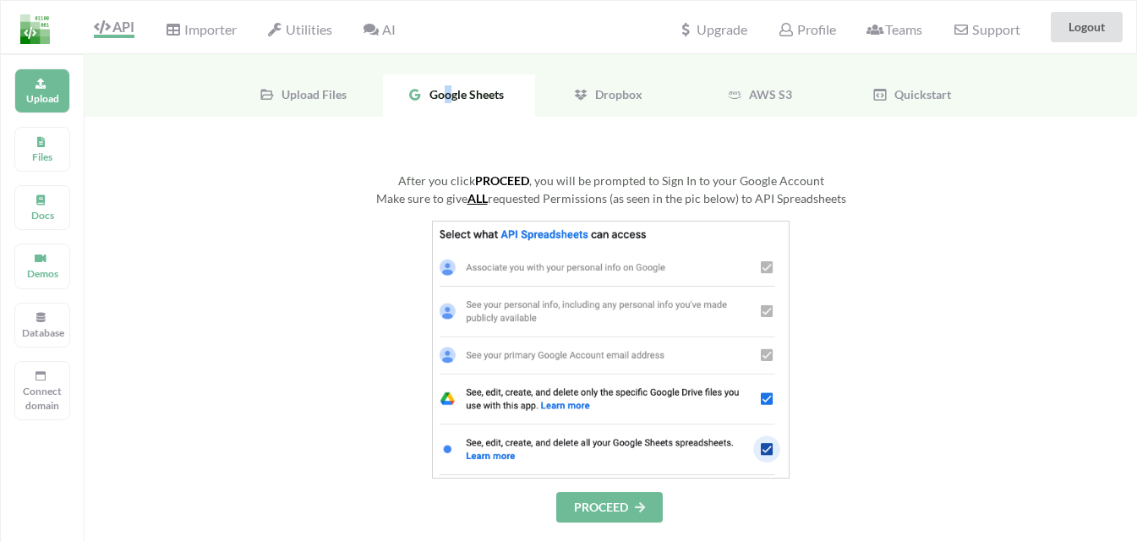
click at [620, 506] on button "PROCEED" at bounding box center [609, 507] width 106 height 30
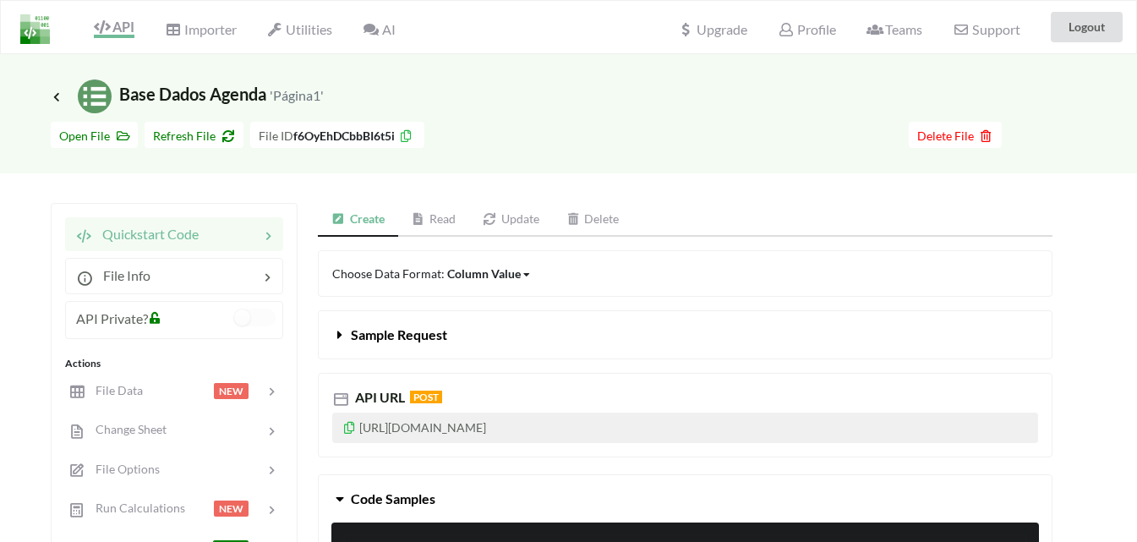
click at [341, 428] on p "[URL][DOMAIN_NAME]" at bounding box center [685, 427] width 706 height 30
click at [346, 428] on icon at bounding box center [349, 425] width 14 height 12
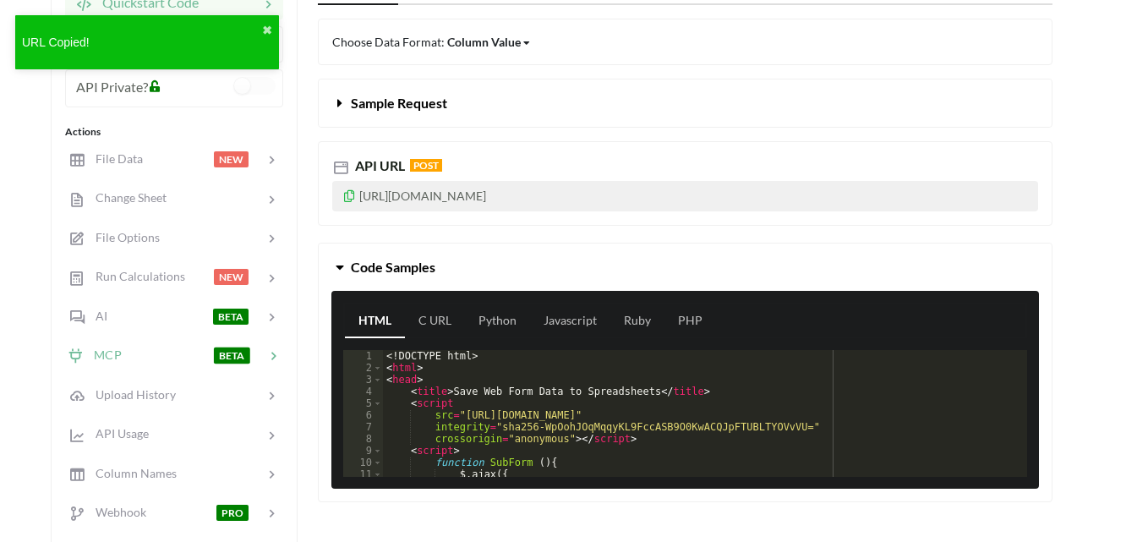
scroll to position [84, 0]
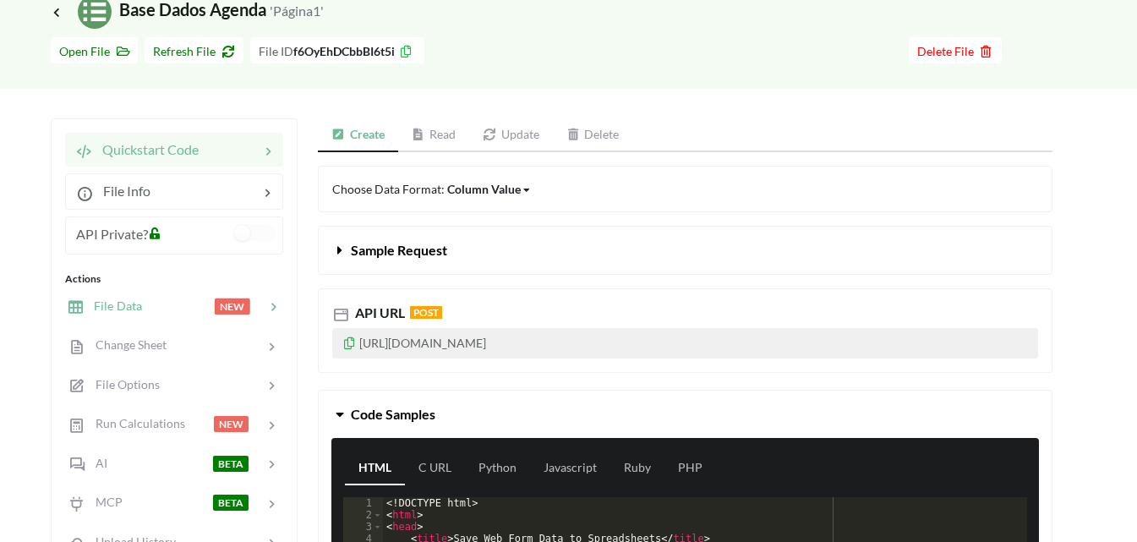
click at [136, 312] on span "File Data" at bounding box center [113, 305] width 58 height 14
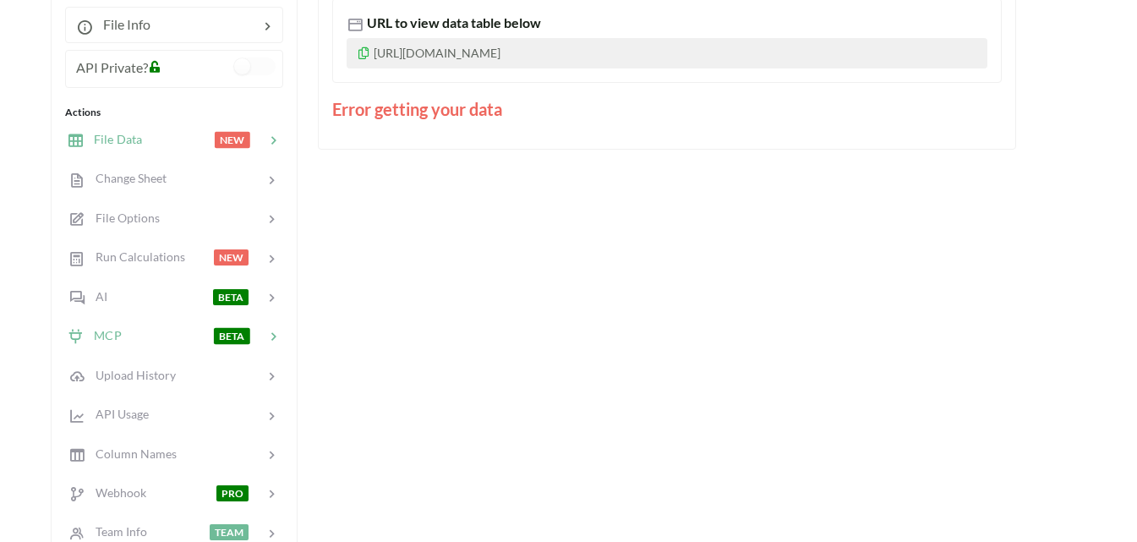
scroll to position [253, 0]
click at [171, 138] on div at bounding box center [178, 138] width 72 height 19
click at [445, 103] on div "Error getting your data" at bounding box center [666, 107] width 669 height 25
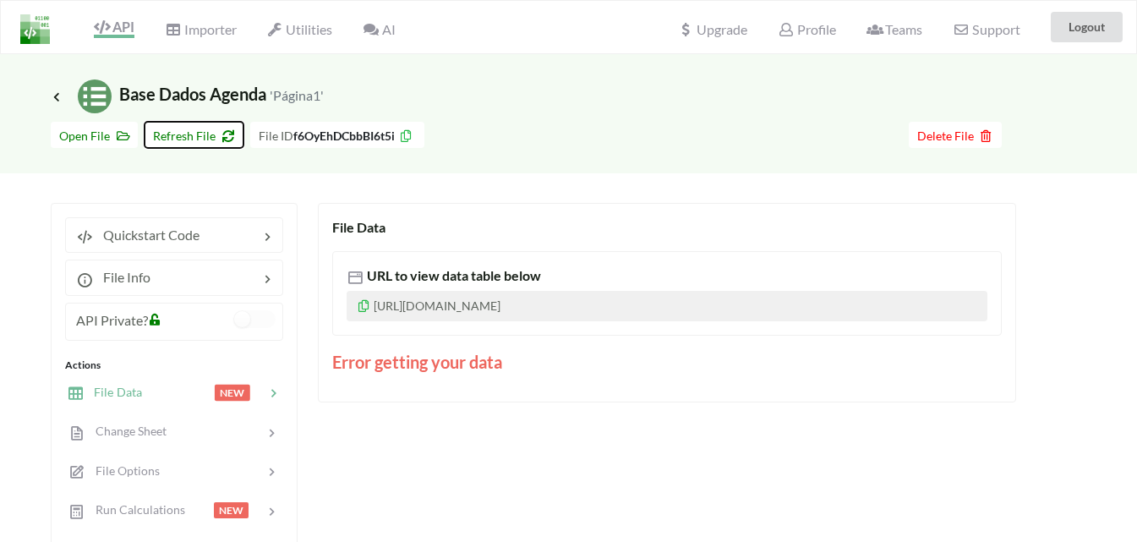
click at [232, 134] on icon at bounding box center [225, 134] width 14 height 12
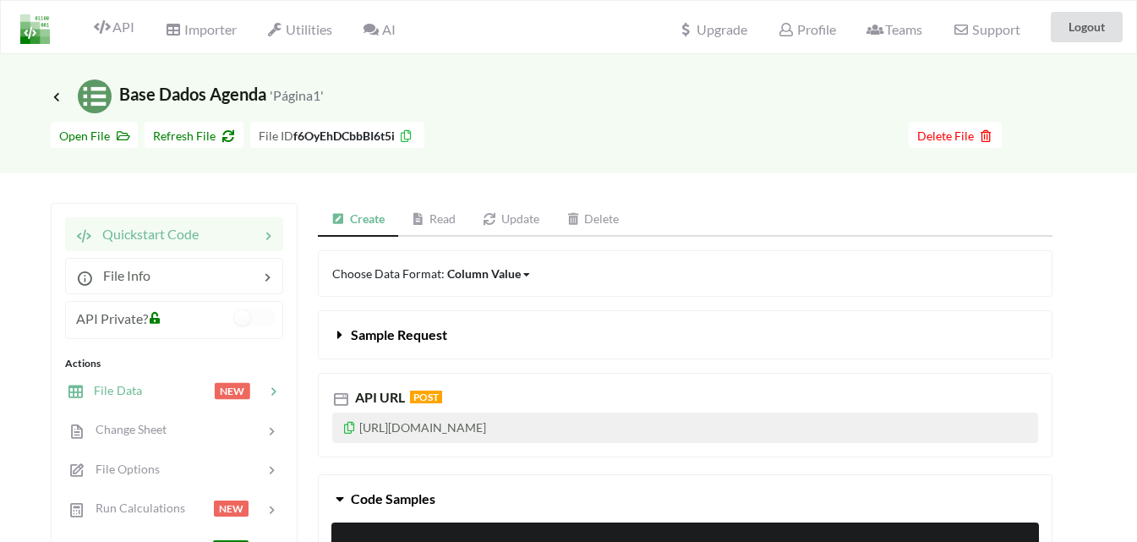
click at [158, 381] on div at bounding box center [178, 390] width 72 height 19
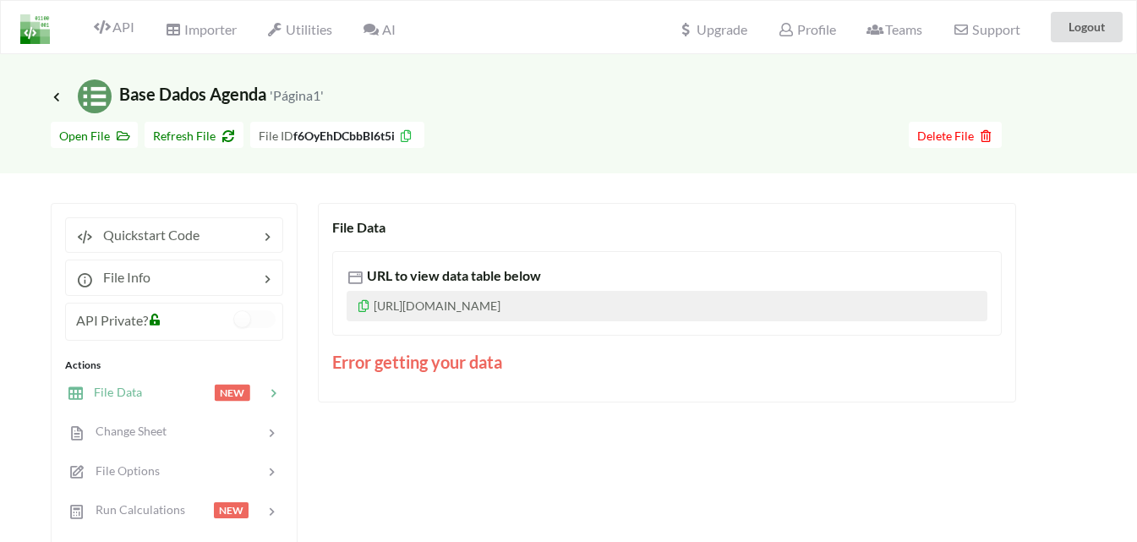
click at [299, 93] on small "'Página1'" at bounding box center [297, 95] width 54 height 16
click at [276, 93] on small "'Página1'" at bounding box center [297, 95] width 54 height 16
drag, startPoint x: 301, startPoint y: 97, endPoint x: 313, endPoint y: 98, distance: 11.9
click at [309, 98] on small "'Página1'" at bounding box center [297, 95] width 54 height 16
click at [376, 101] on div "Icon Link Base Dados Agenda 'Página1'" at bounding box center [568, 96] width 1035 height 34
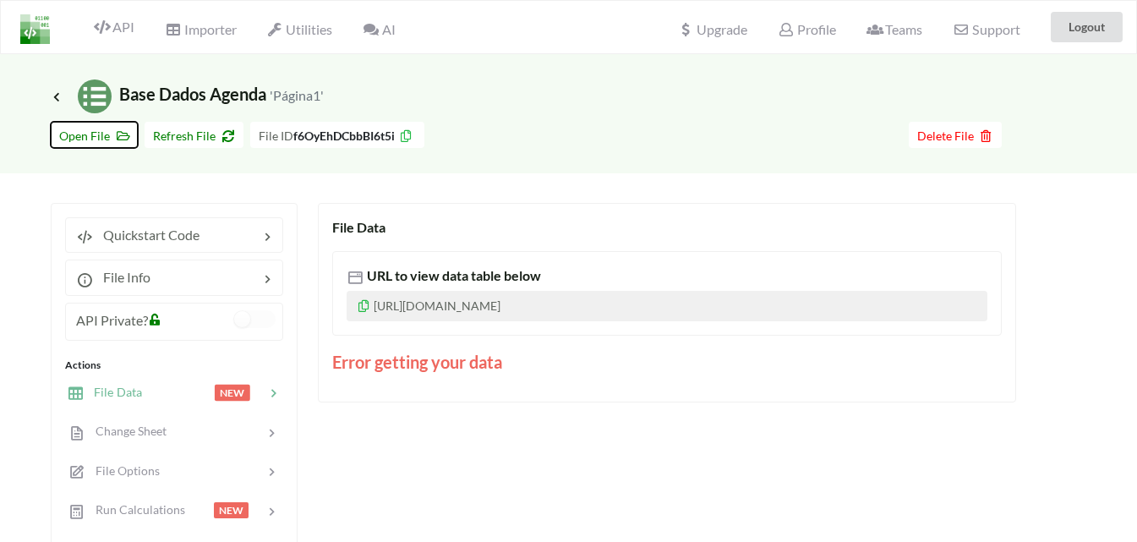
click at [125, 138] on icon at bounding box center [119, 134] width 14 height 12
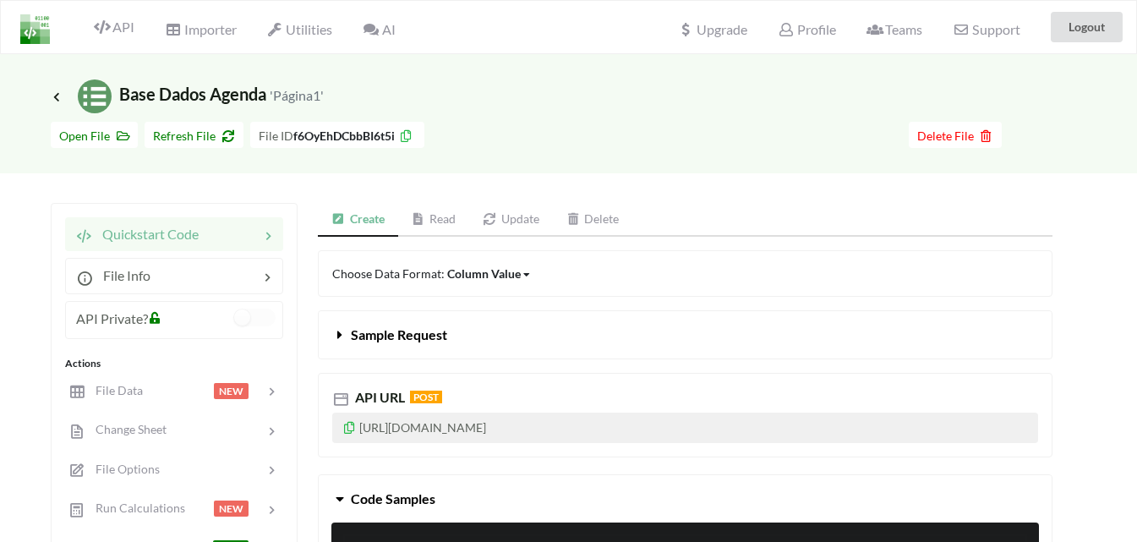
click at [308, 95] on small "'Página1'" at bounding box center [297, 95] width 54 height 16
click at [941, 135] on span "Delete File" at bounding box center [955, 135] width 76 height 14
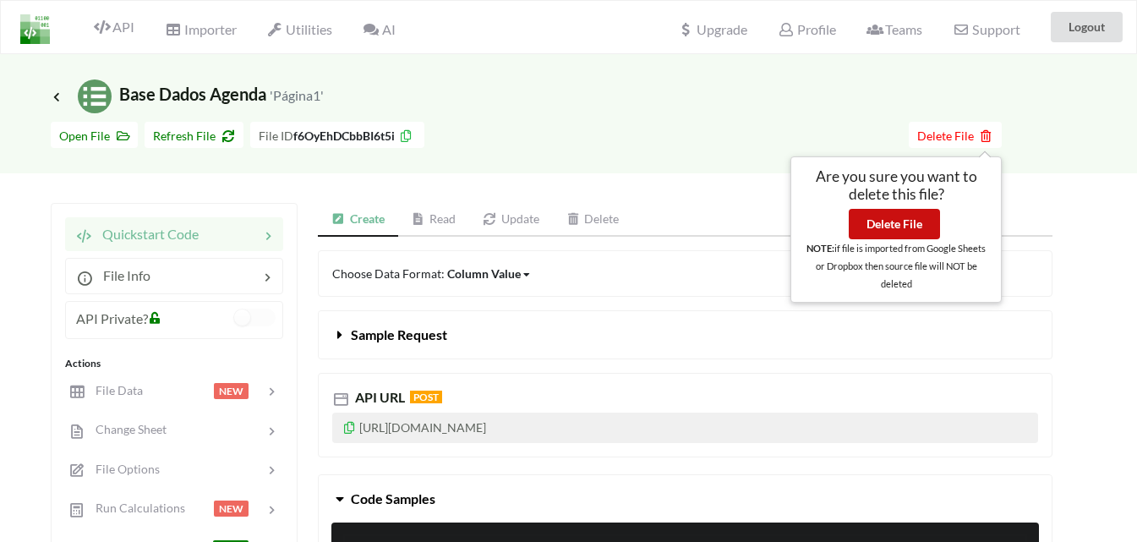
click at [904, 214] on button "Delete File" at bounding box center [893, 224] width 91 height 30
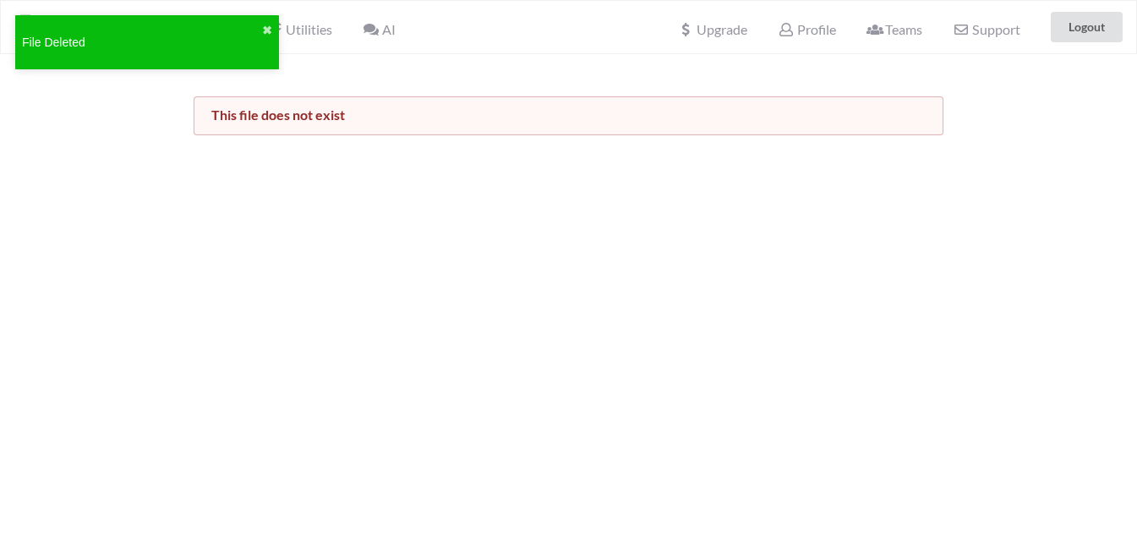
drag, startPoint x: 87, startPoint y: 88, endPoint x: 202, endPoint y: 37, distance: 125.6
click at [87, 86] on div "This file does not exist" at bounding box center [568, 94] width 1137 height 81
click at [286, 30] on span "Utilities" at bounding box center [299, 31] width 65 height 20
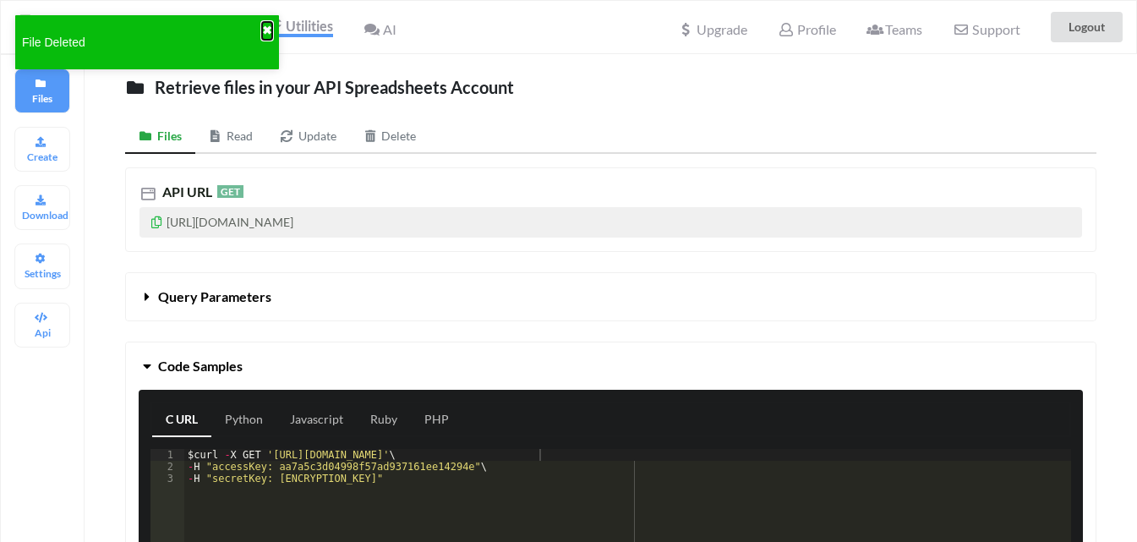
click at [266, 26] on button "✖" at bounding box center [267, 31] width 10 height 18
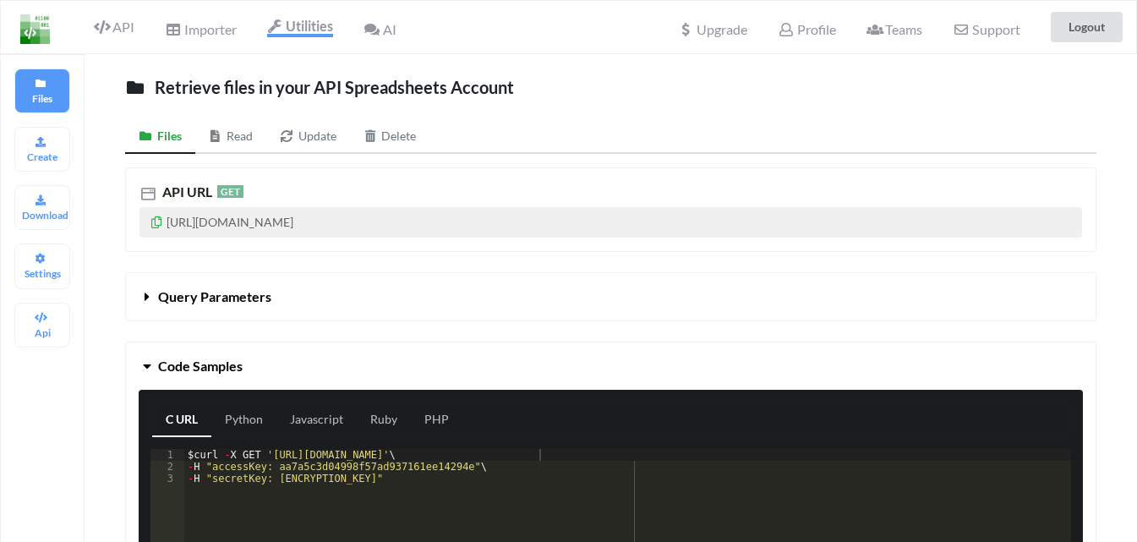
click at [134, 35] on div "API" at bounding box center [107, 27] width 76 height 32
click at [113, 33] on span "API" at bounding box center [114, 29] width 41 height 20
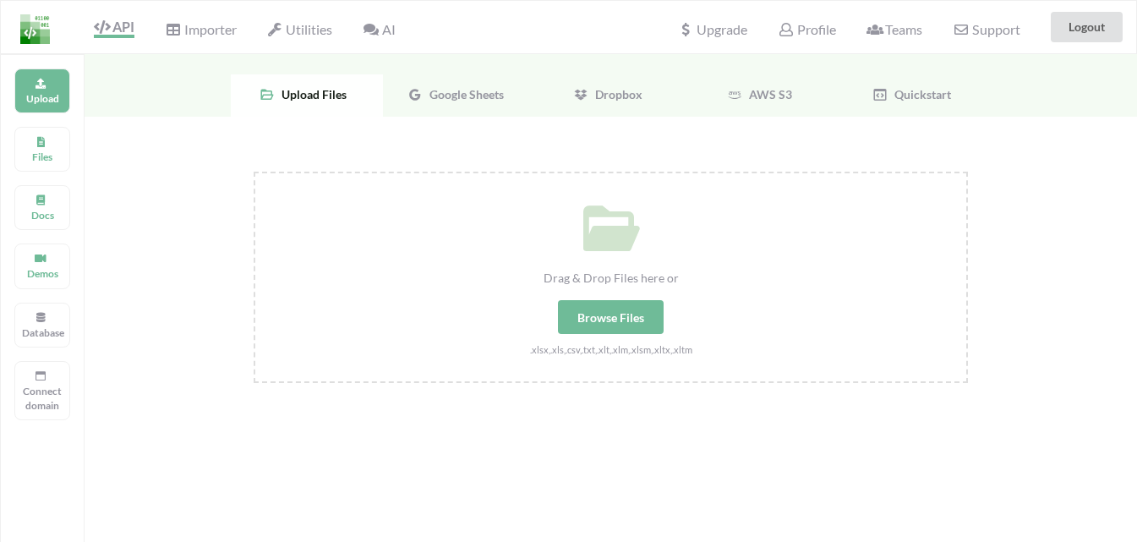
click at [613, 310] on div "Browse Files" at bounding box center [611, 317] width 106 height 34
click at [253, 172] on input "Drag & Drop Files here or Browse Files .xlsx,.xls,.csv,.txt,.xlt,.xlm,.xlsm,.xl…" at bounding box center [253, 172] width 0 height 0
click at [509, 103] on div "Google Sheets" at bounding box center [459, 95] width 152 height 42
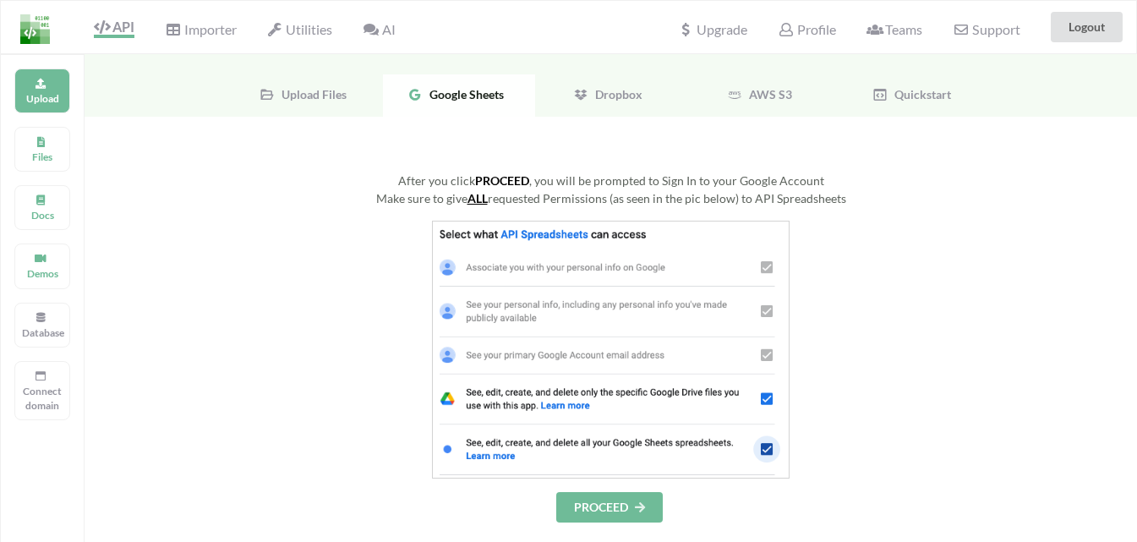
click at [619, 502] on button "PROCEED" at bounding box center [609, 507] width 106 height 30
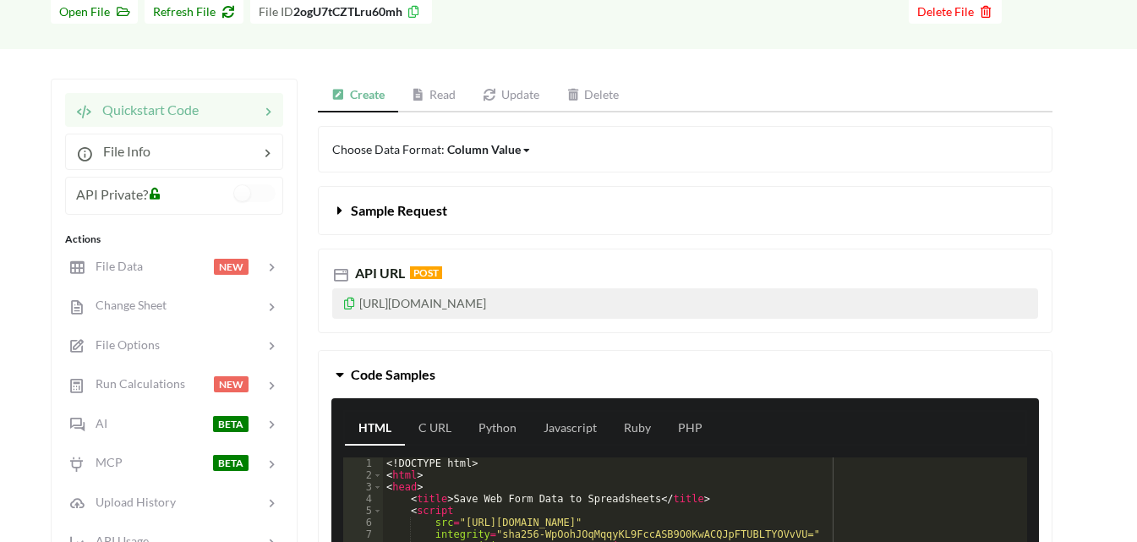
scroll to position [253, 0]
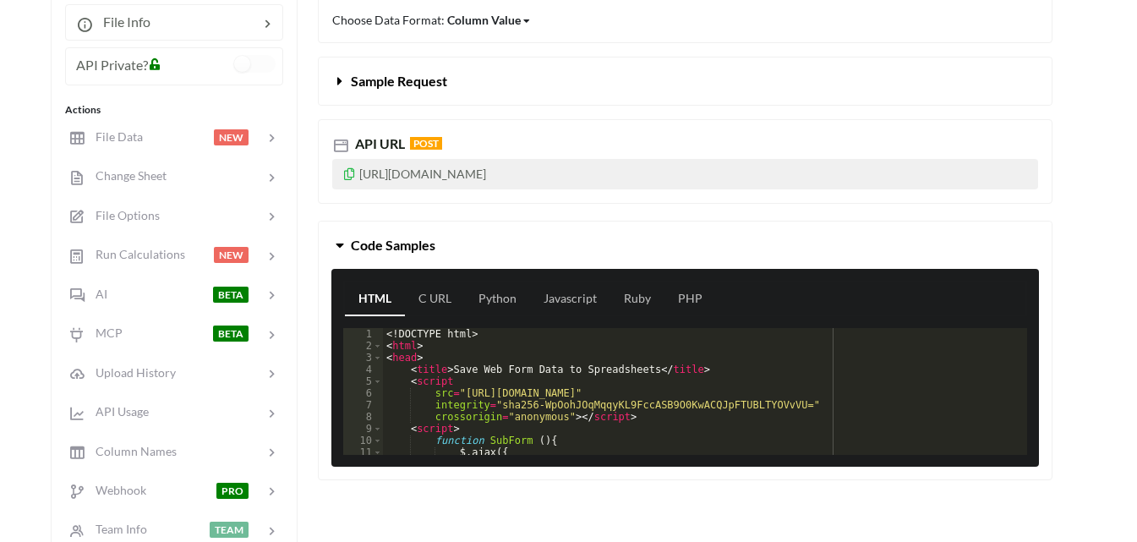
click at [351, 176] on icon at bounding box center [349, 172] width 14 height 12
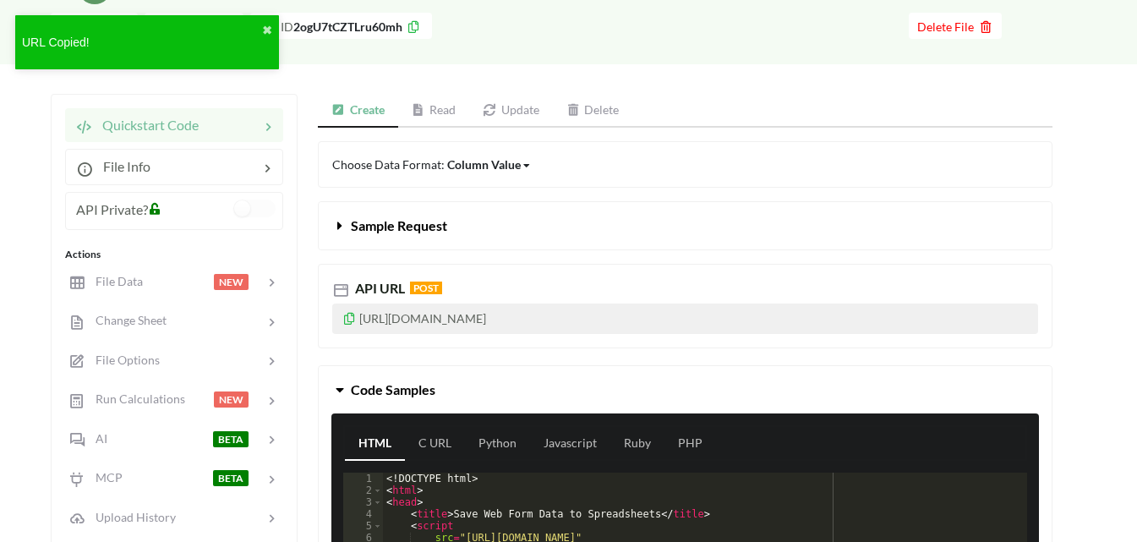
scroll to position [0, 0]
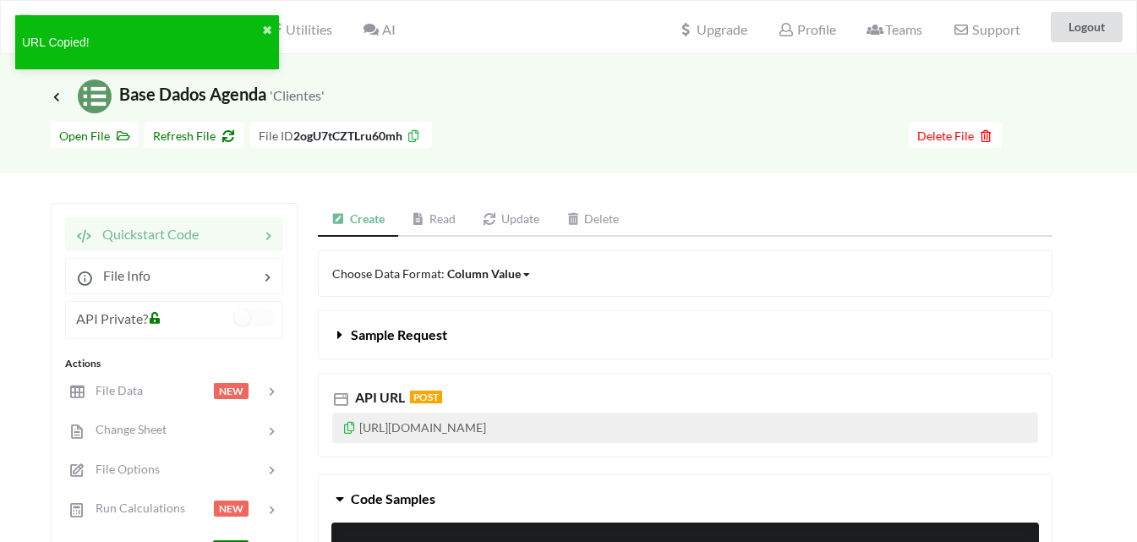
click at [409, 130] on icon at bounding box center [413, 134] width 14 height 12
click at [347, 420] on icon at bounding box center [349, 425] width 14 height 12
